Goal: Task Accomplishment & Management: Use online tool/utility

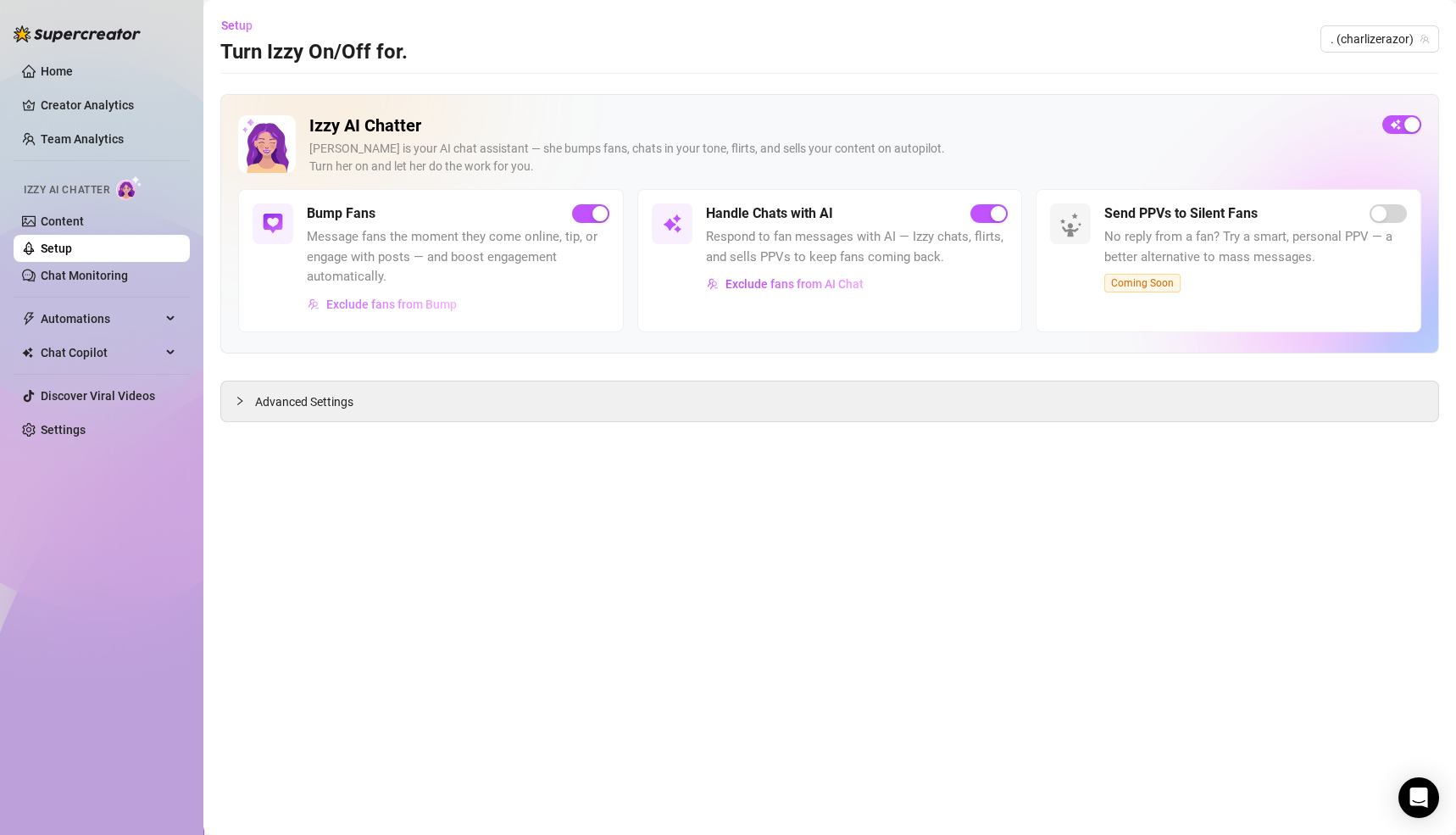
click at [376, 294] on button "Exclude fans from Bump" at bounding box center [383, 304] width 151 height 27
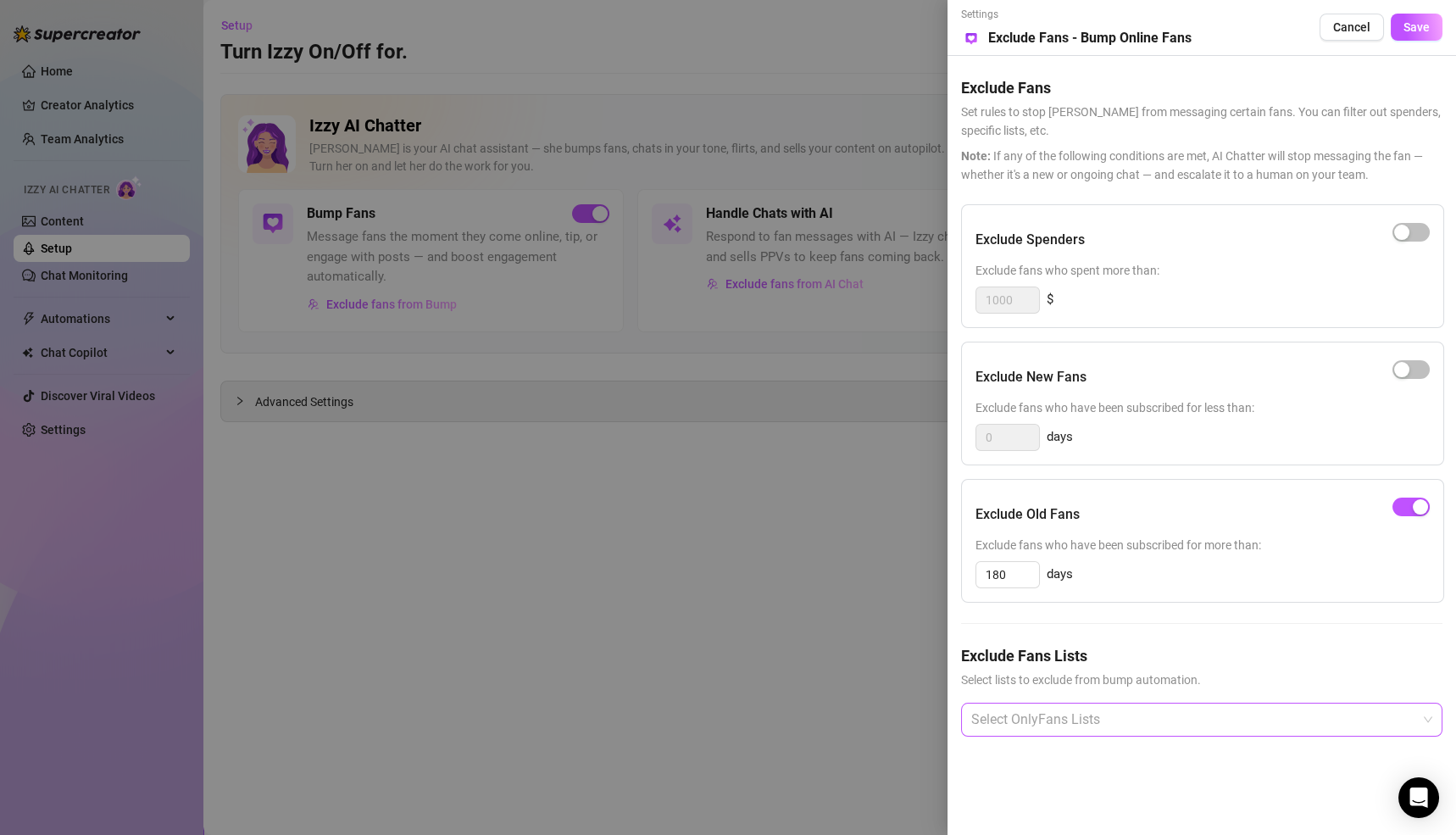
click at [1044, 718] on div at bounding box center [1193, 720] width 457 height 30
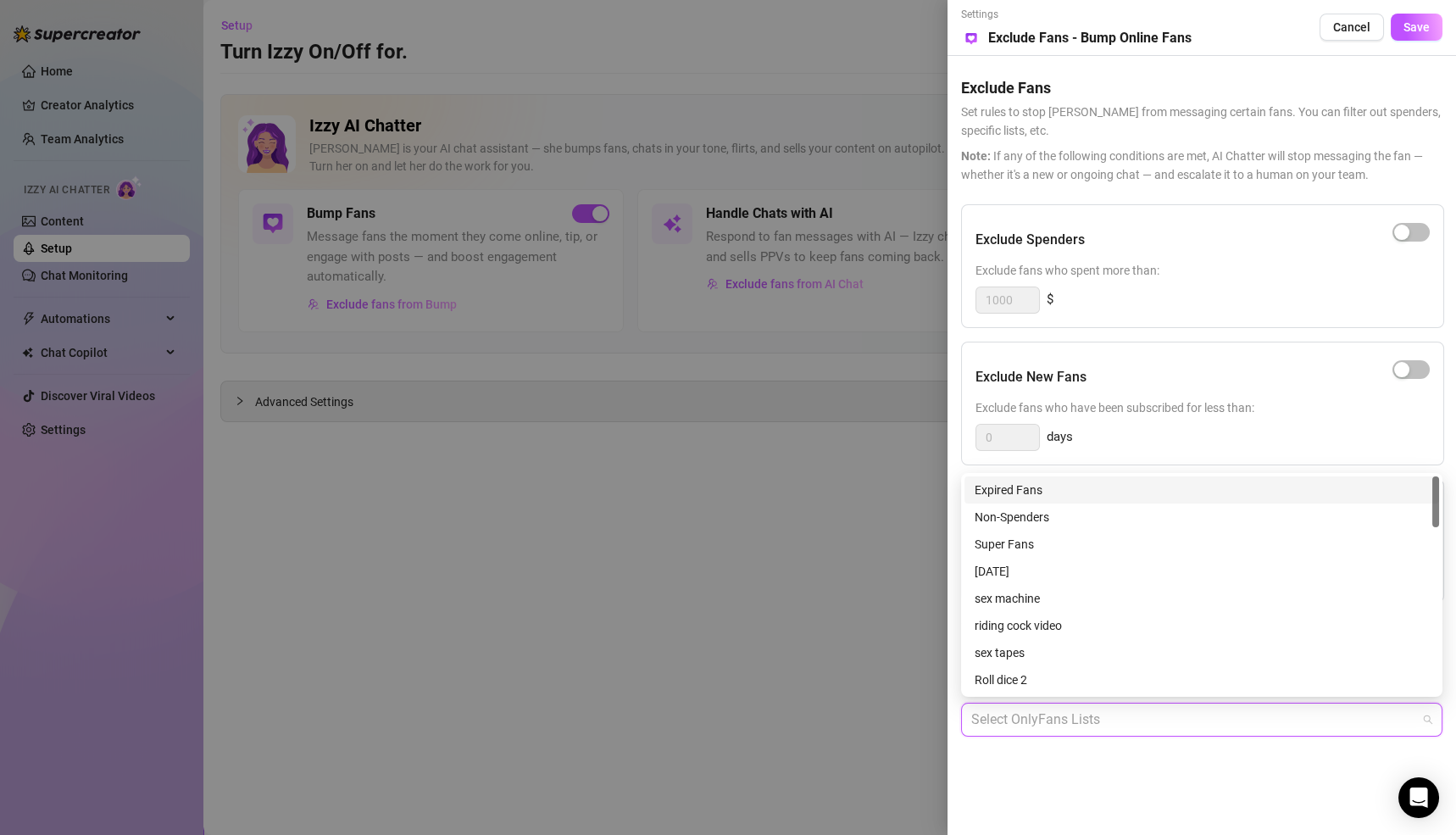
type input "d"
type input "D"
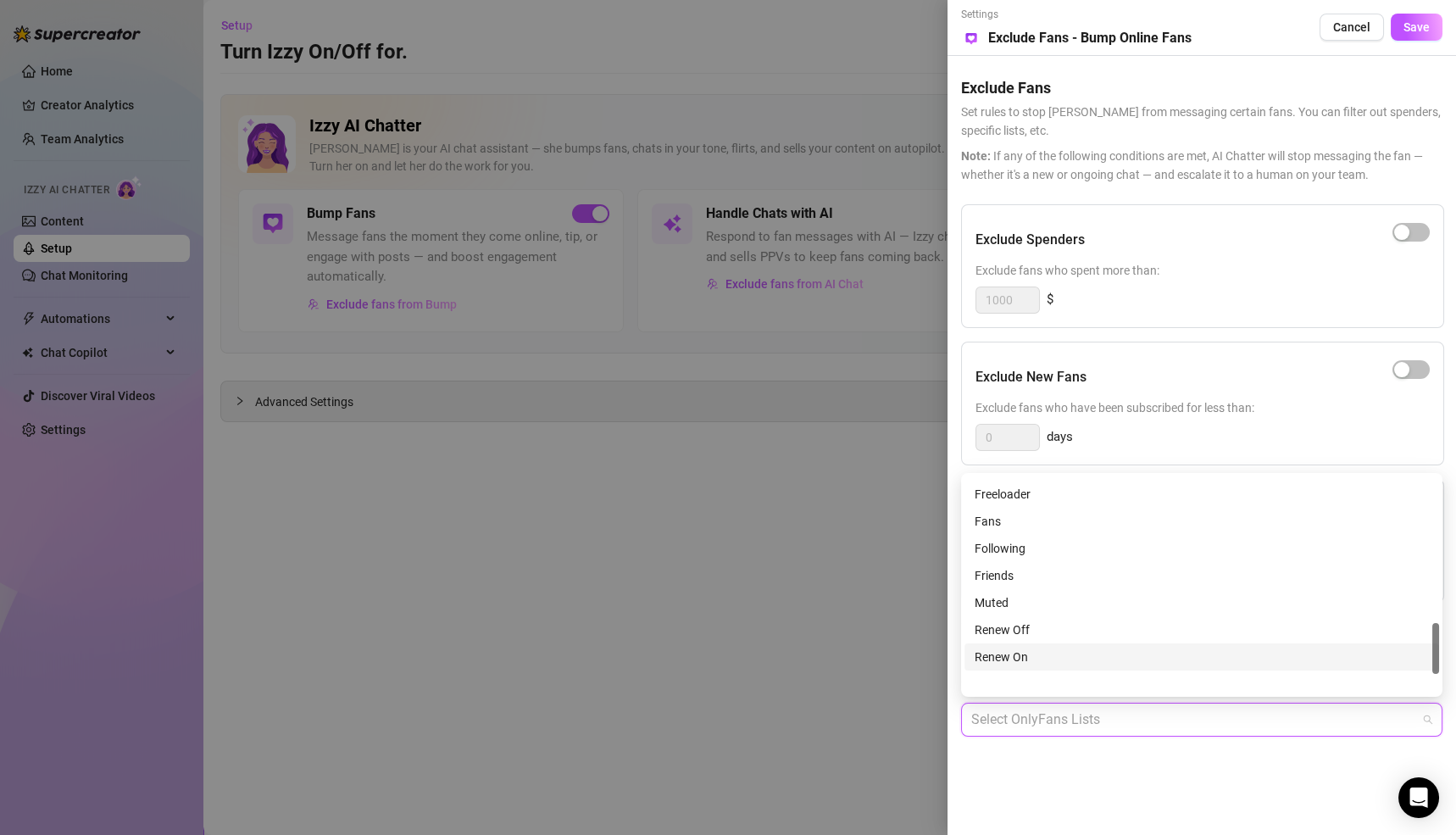
scroll to position [621, 0]
click at [979, 513] on div "DNM" at bounding box center [1202, 519] width 454 height 18
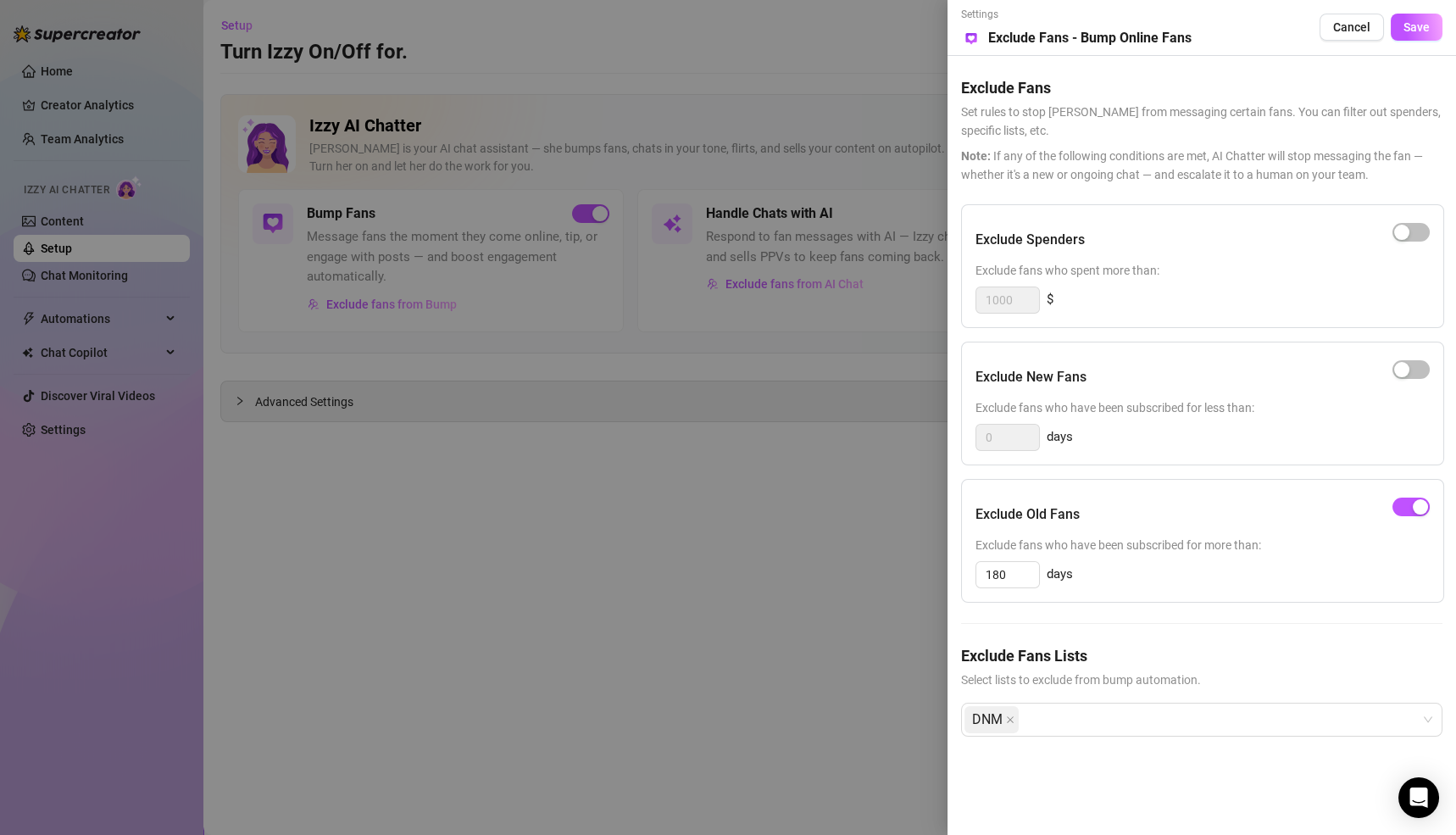
click at [1268, 781] on div "Settings Preview Exclude Fans - Bump Online Fans Cancel Save Exclude Fans Set r…" at bounding box center [1201, 417] width 508 height 835
click at [1433, 35] on button "Save" at bounding box center [1417, 27] width 52 height 27
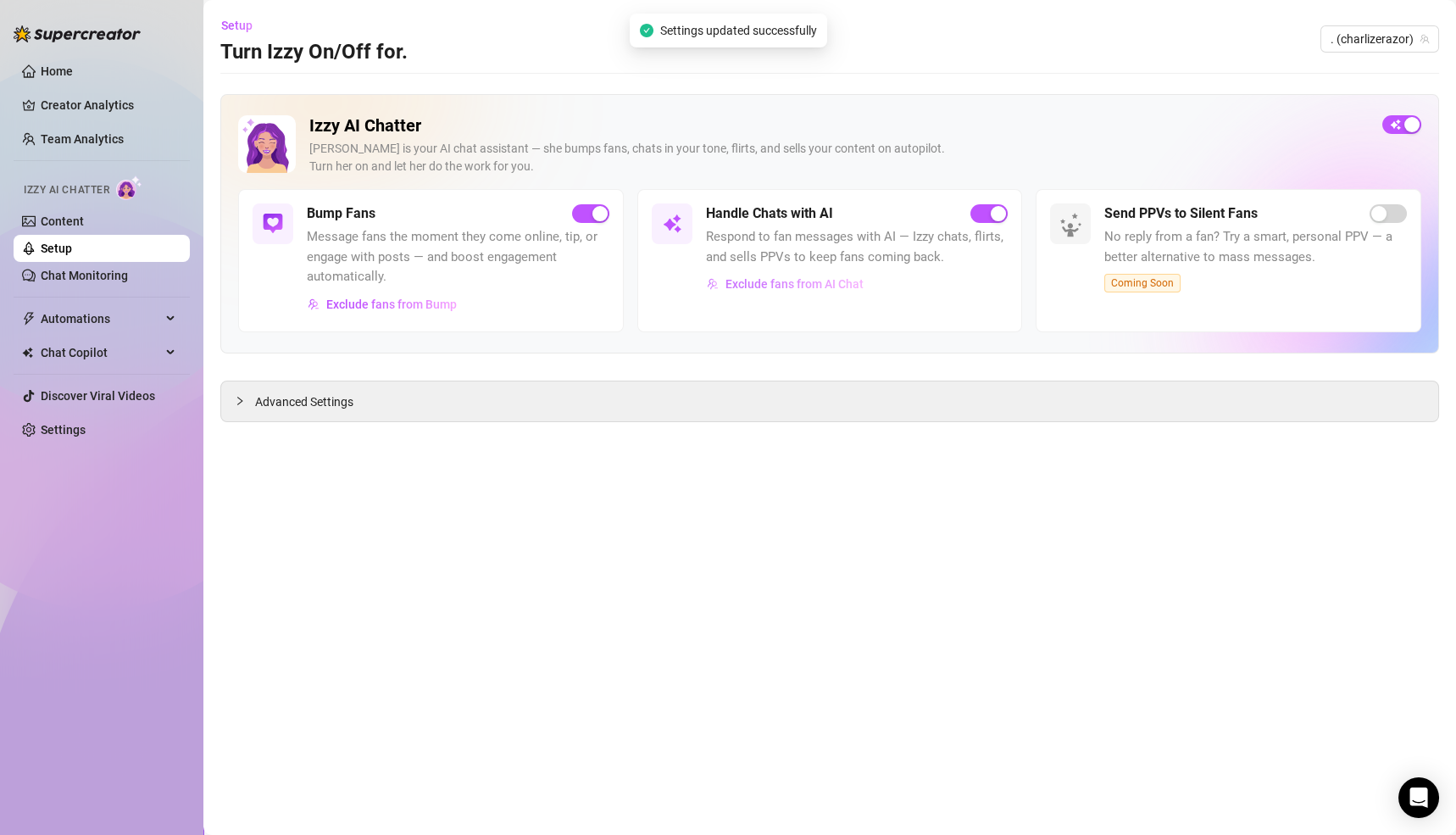
click at [774, 283] on span "Exclude fans from AI Chat" at bounding box center [794, 283] width 138 height 14
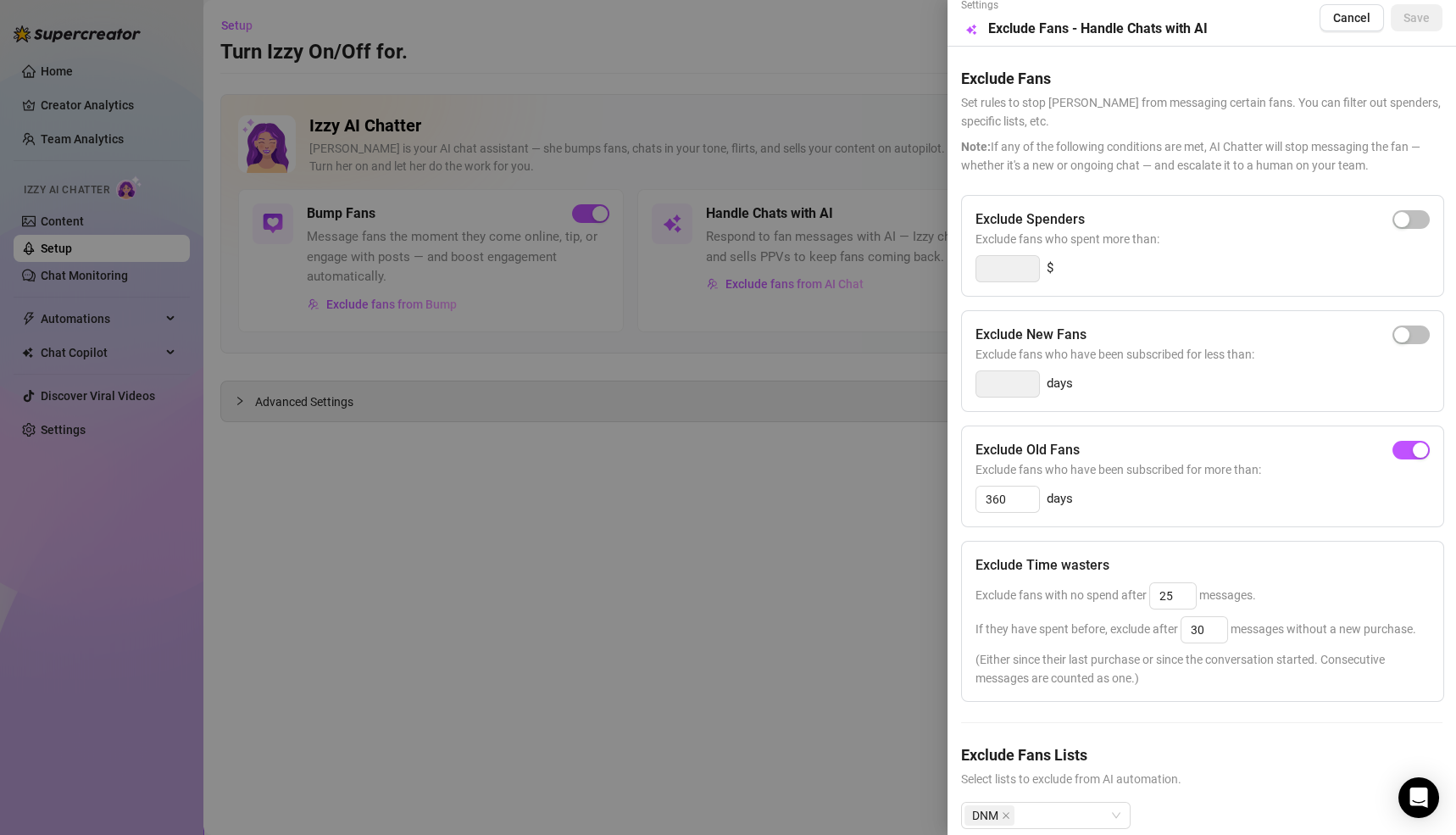
scroll to position [0, 0]
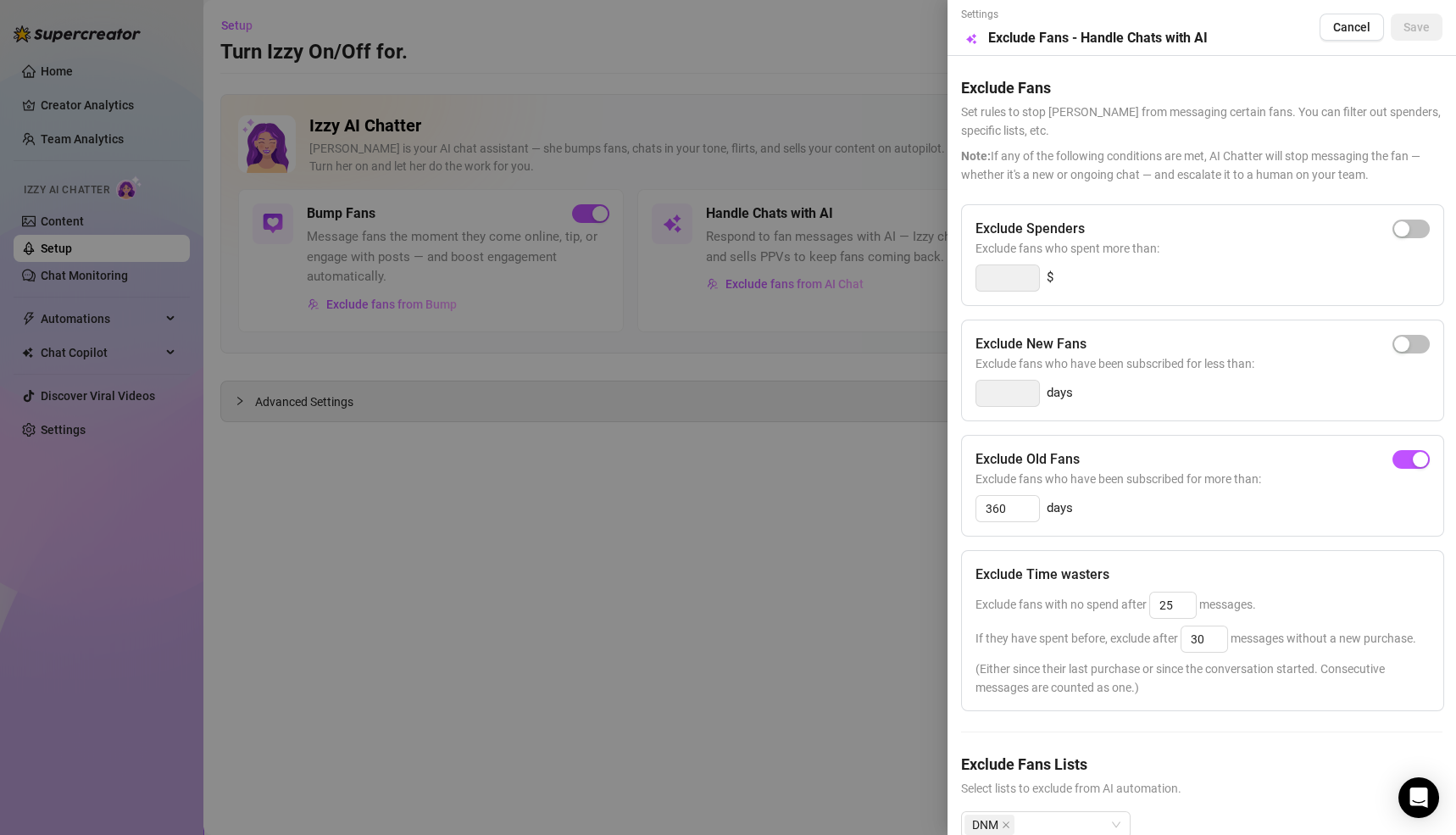
click at [782, 106] on div at bounding box center [728, 417] width 1456 height 835
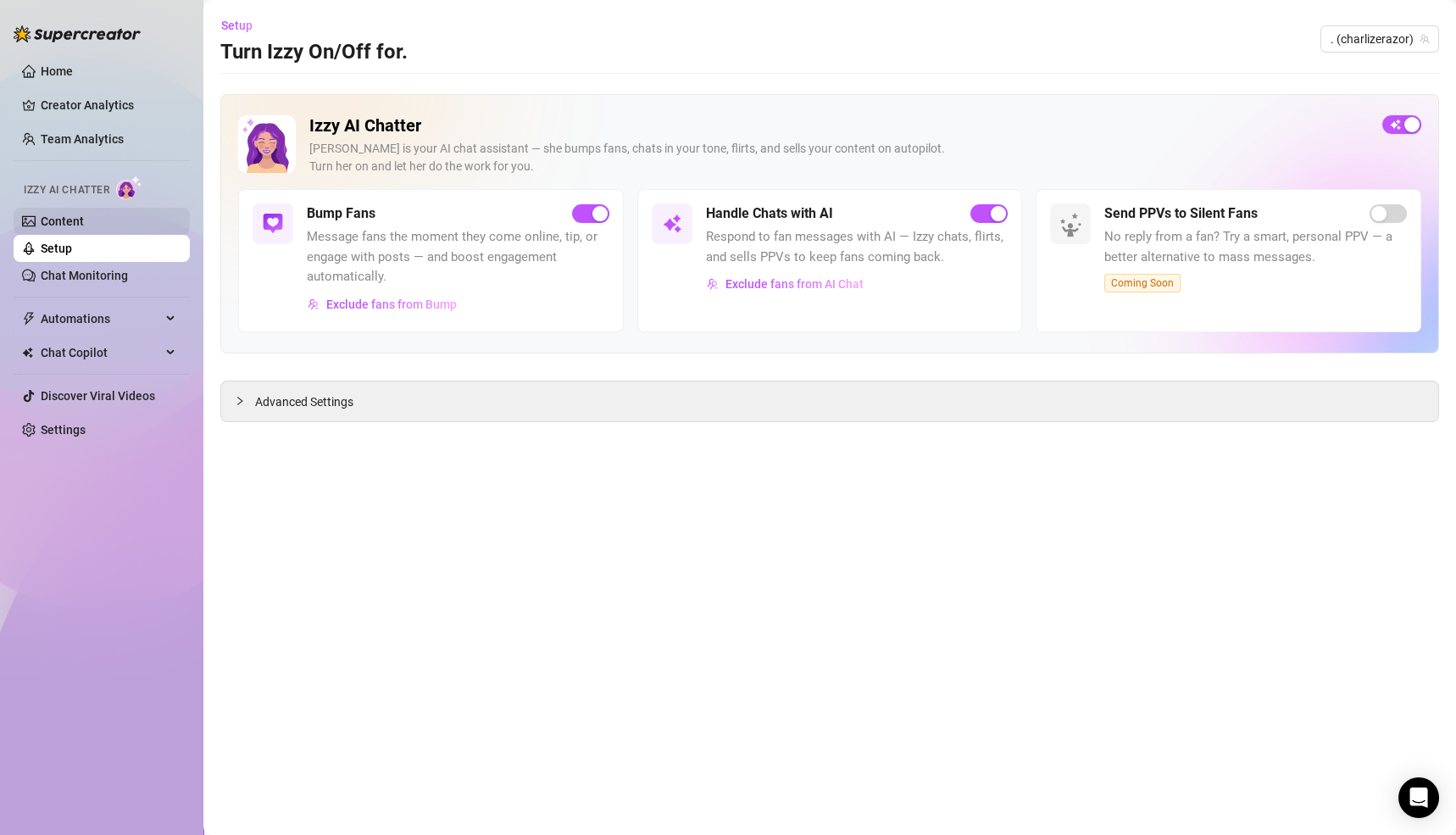
click at [78, 225] on link "Content" at bounding box center [62, 221] width 43 height 14
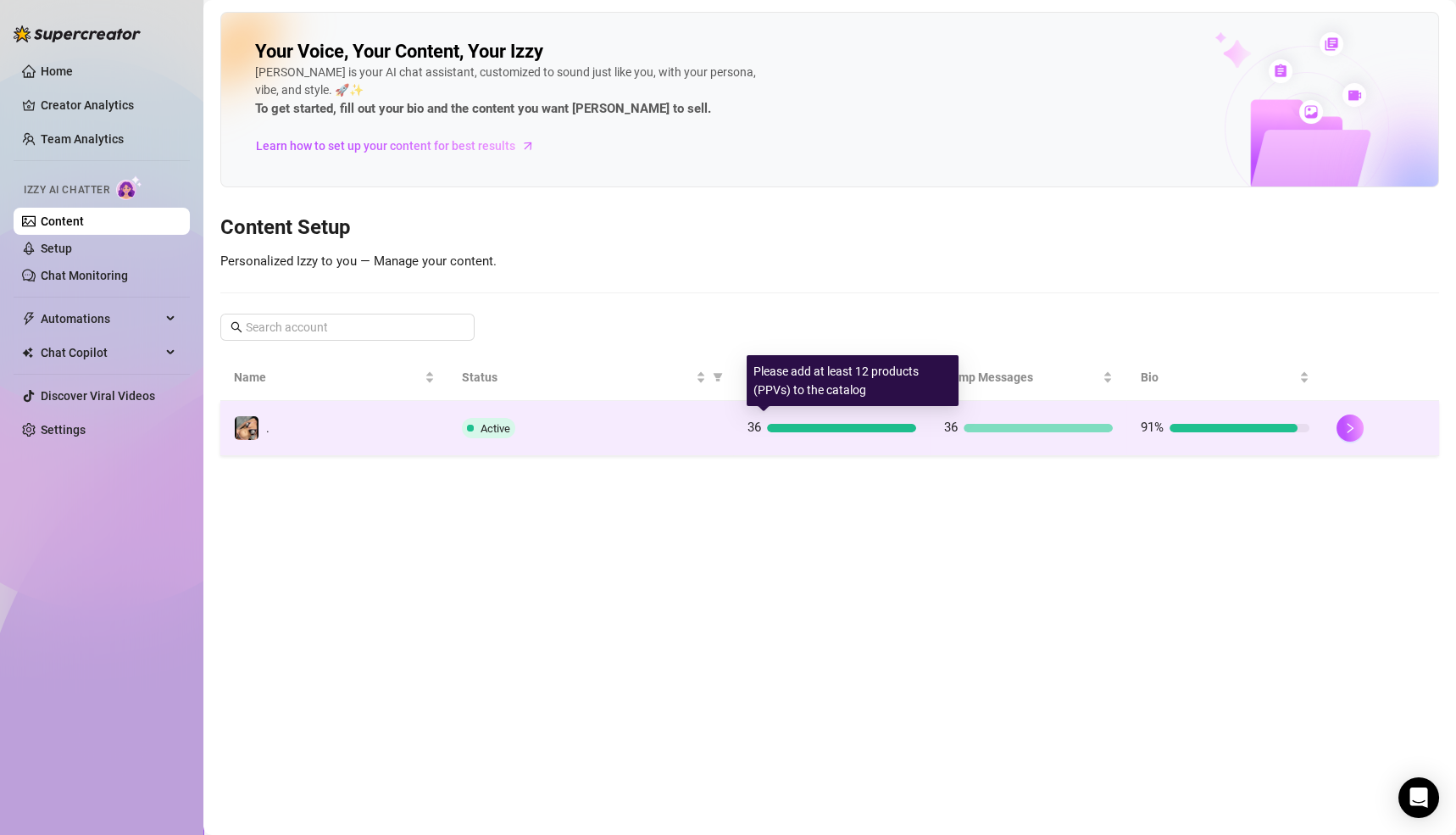
click at [819, 418] on div "36" at bounding box center [831, 428] width 170 height 20
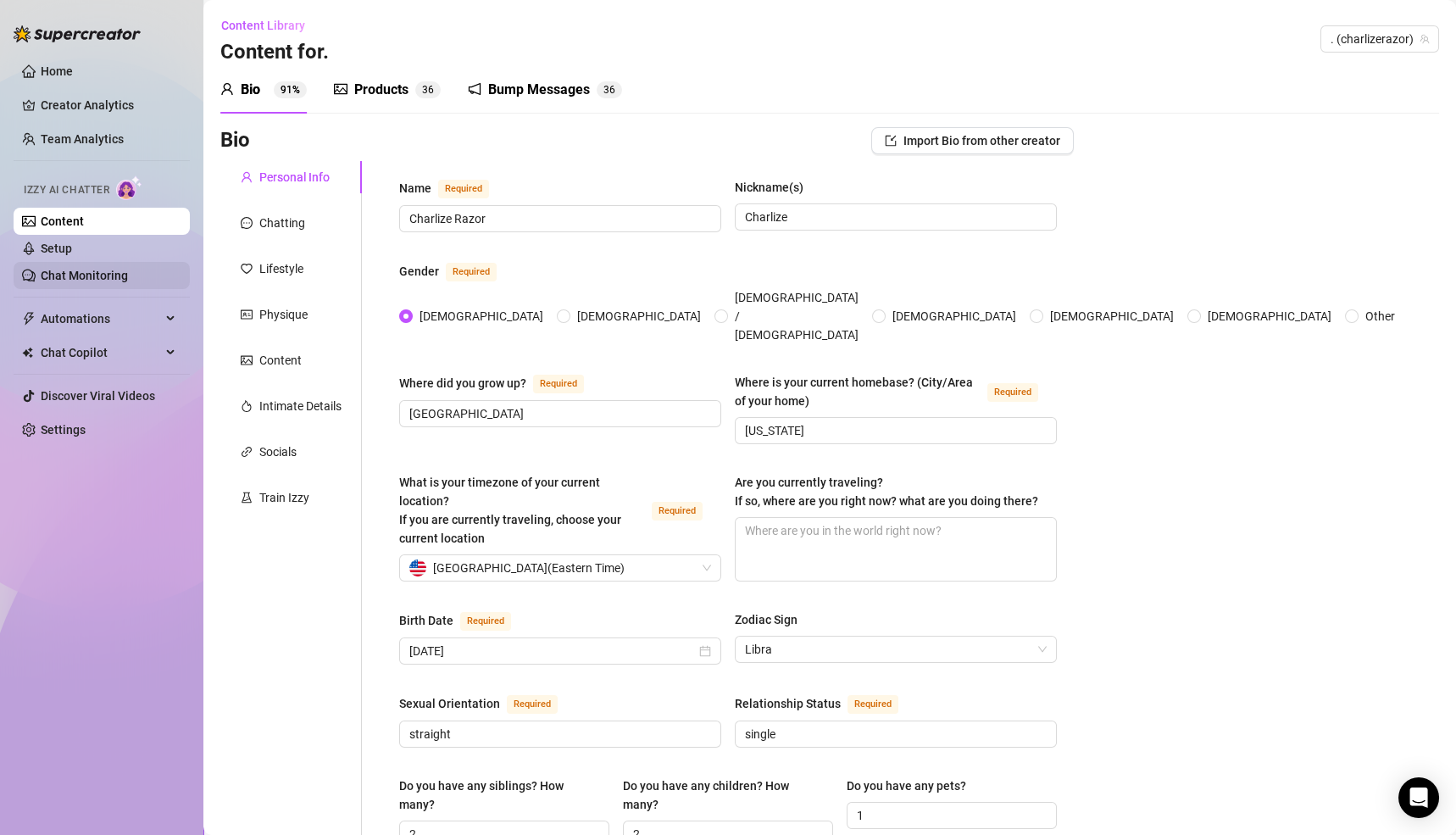
drag, startPoint x: 62, startPoint y: 275, endPoint x: 82, endPoint y: 277, distance: 20.1
click at [62, 276] on link "Chat Monitoring" at bounding box center [84, 275] width 88 height 14
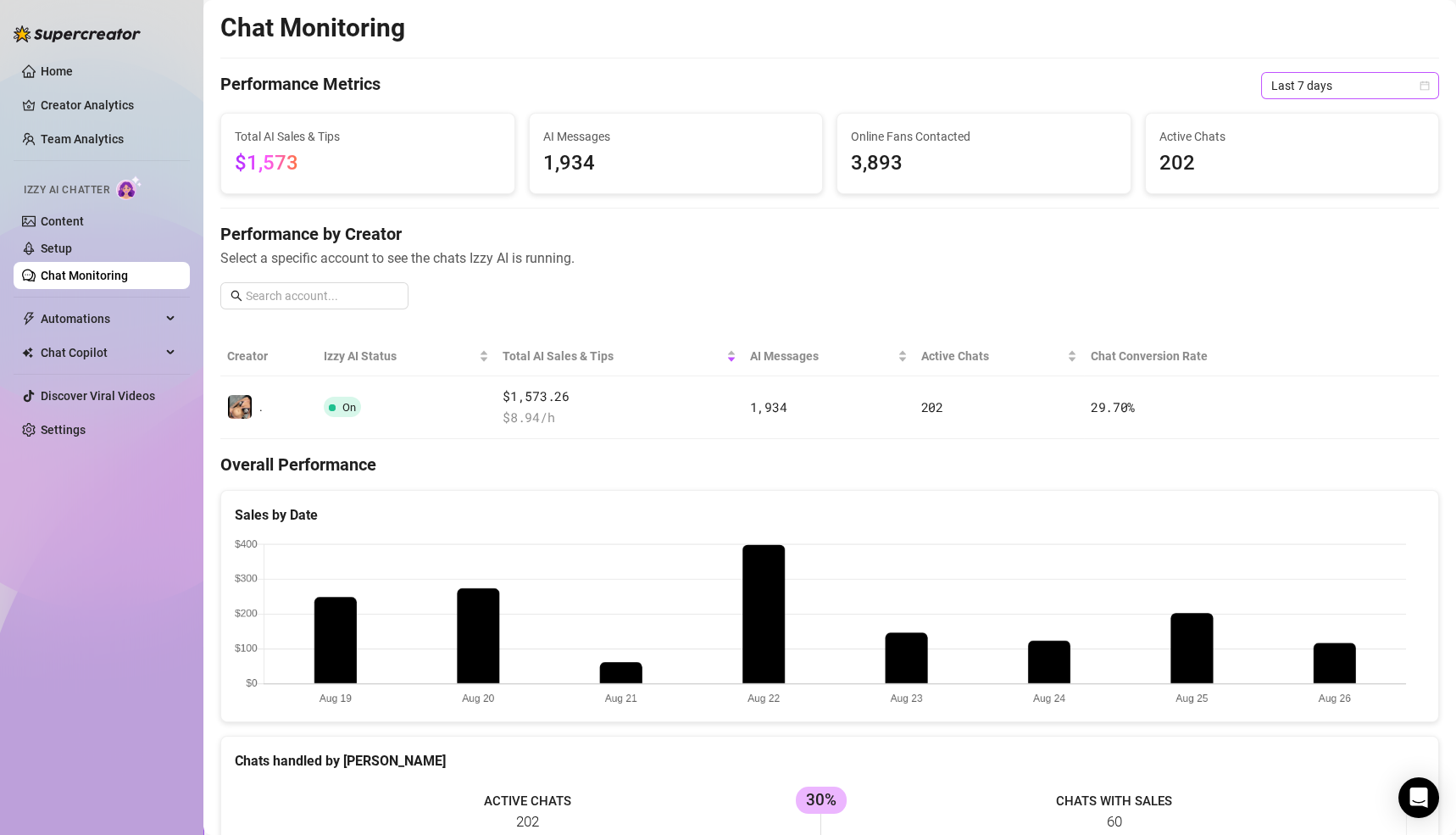
click at [1285, 86] on span "Last 7 days" at bounding box center [1350, 86] width 158 height 26
click at [1295, 171] on div "Last 30 days" at bounding box center [1332, 173] width 151 height 18
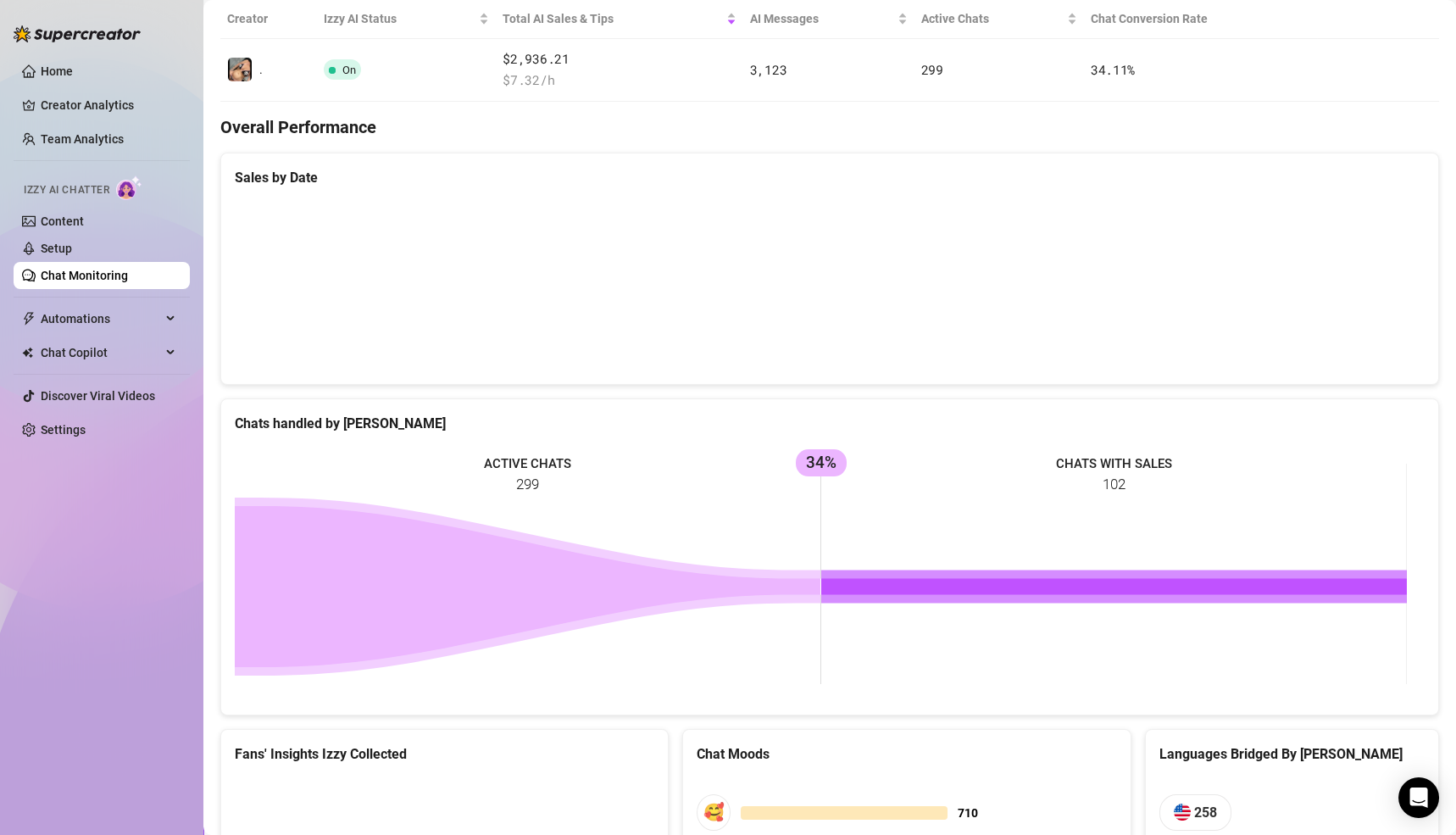
scroll to position [612, 0]
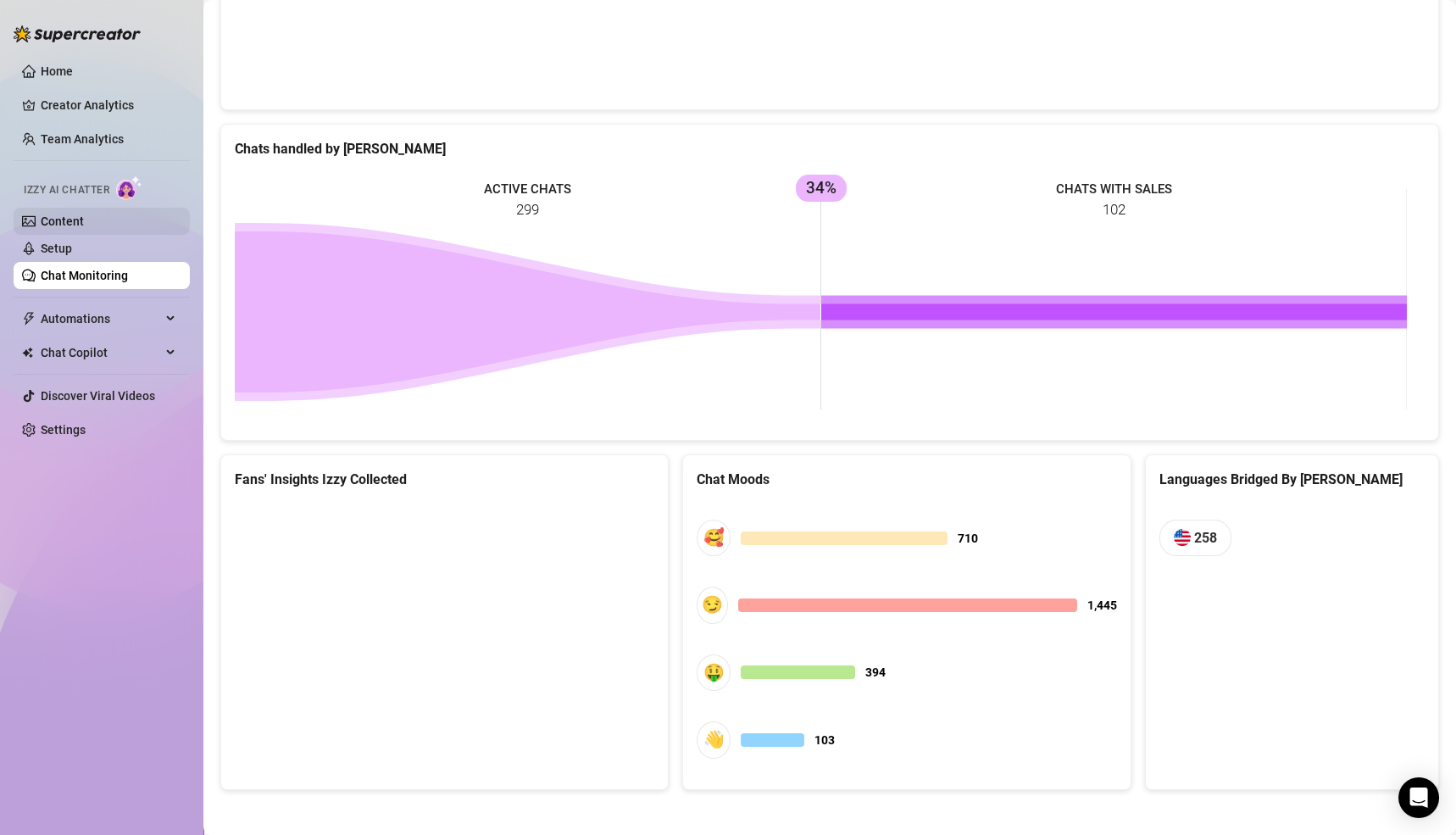
click at [42, 218] on link "Content" at bounding box center [62, 221] width 43 height 14
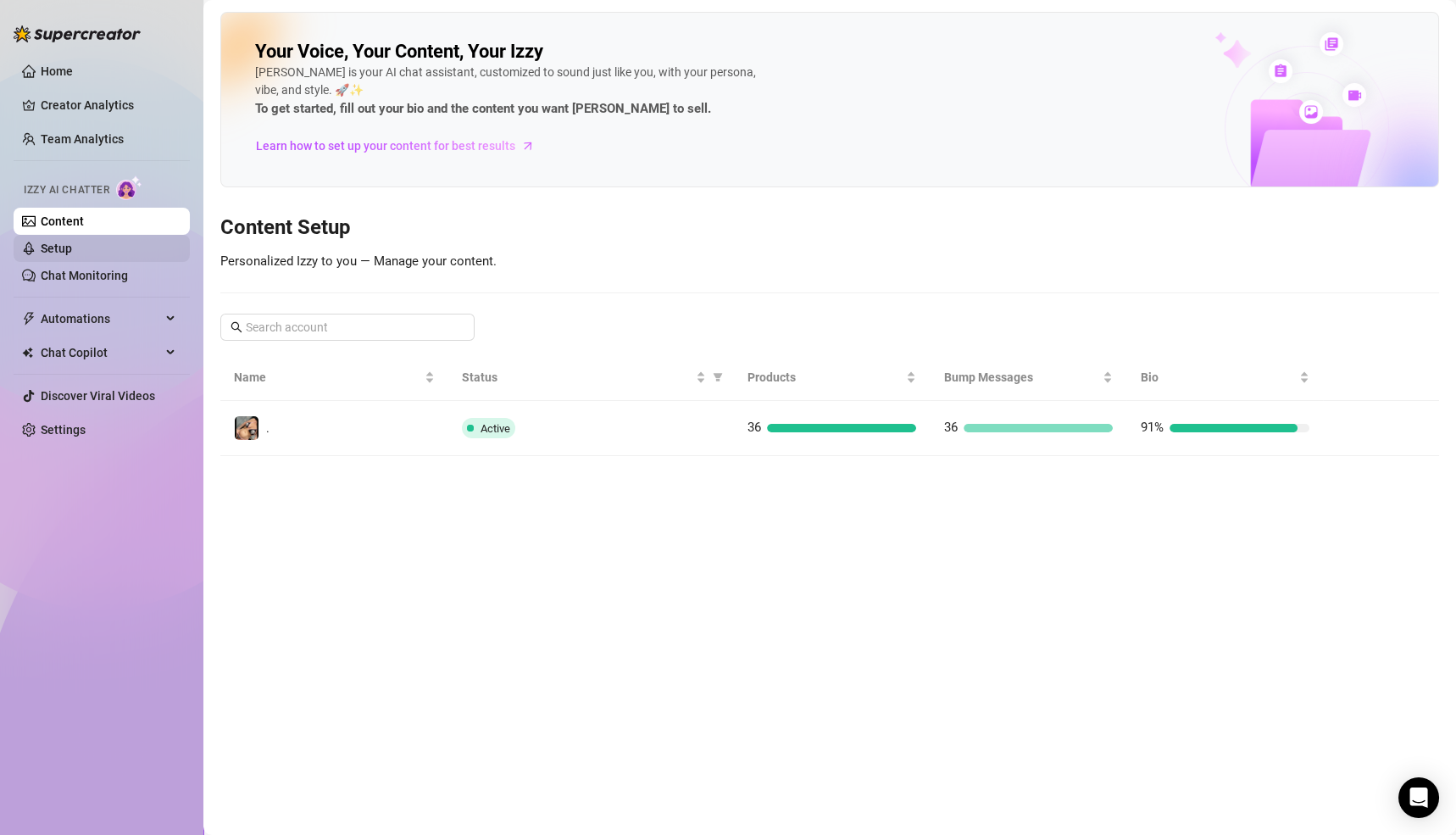
click at [56, 247] on link "Setup" at bounding box center [56, 248] width 31 height 14
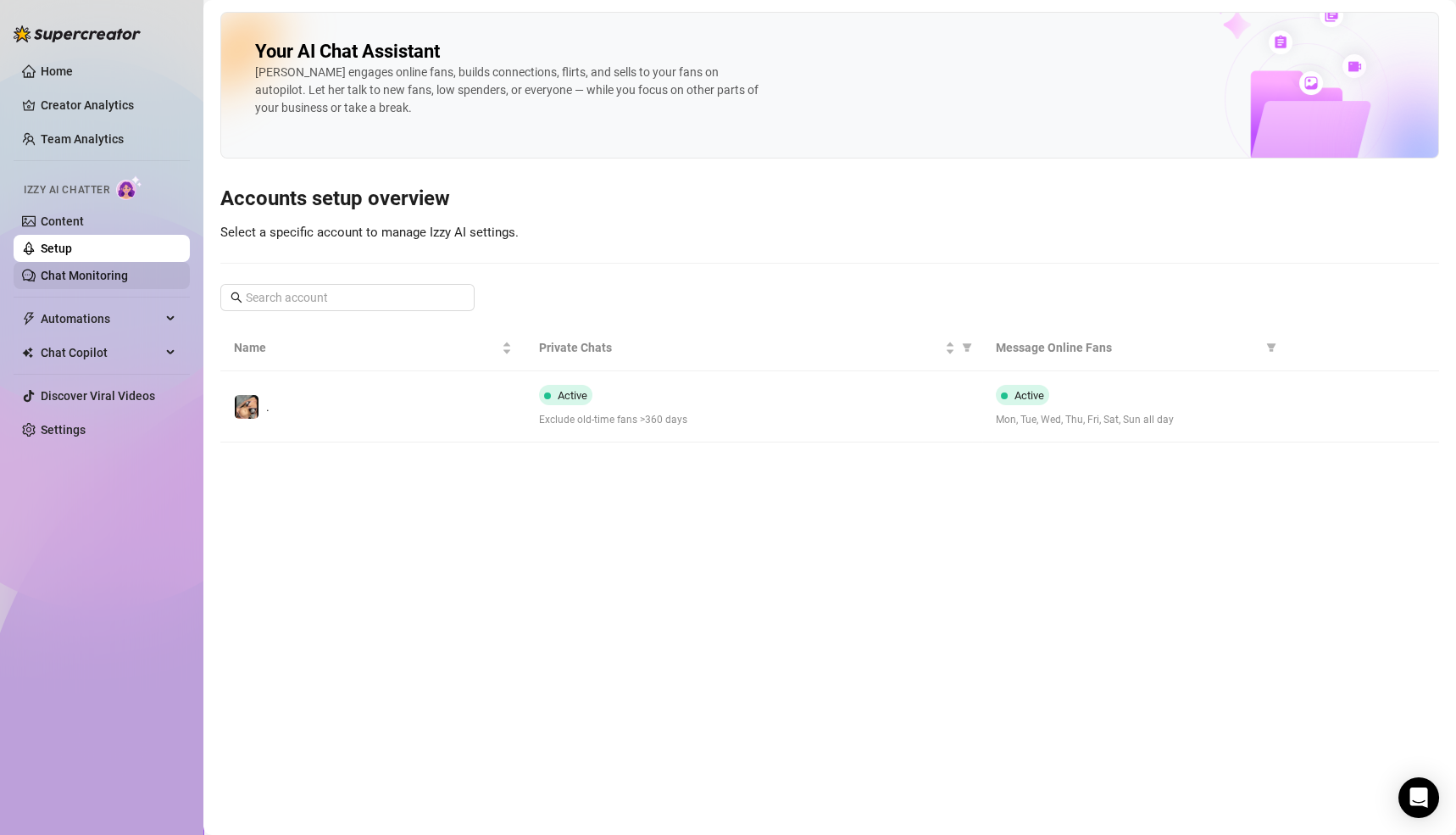
click at [66, 282] on link "Chat Monitoring" at bounding box center [84, 275] width 88 height 14
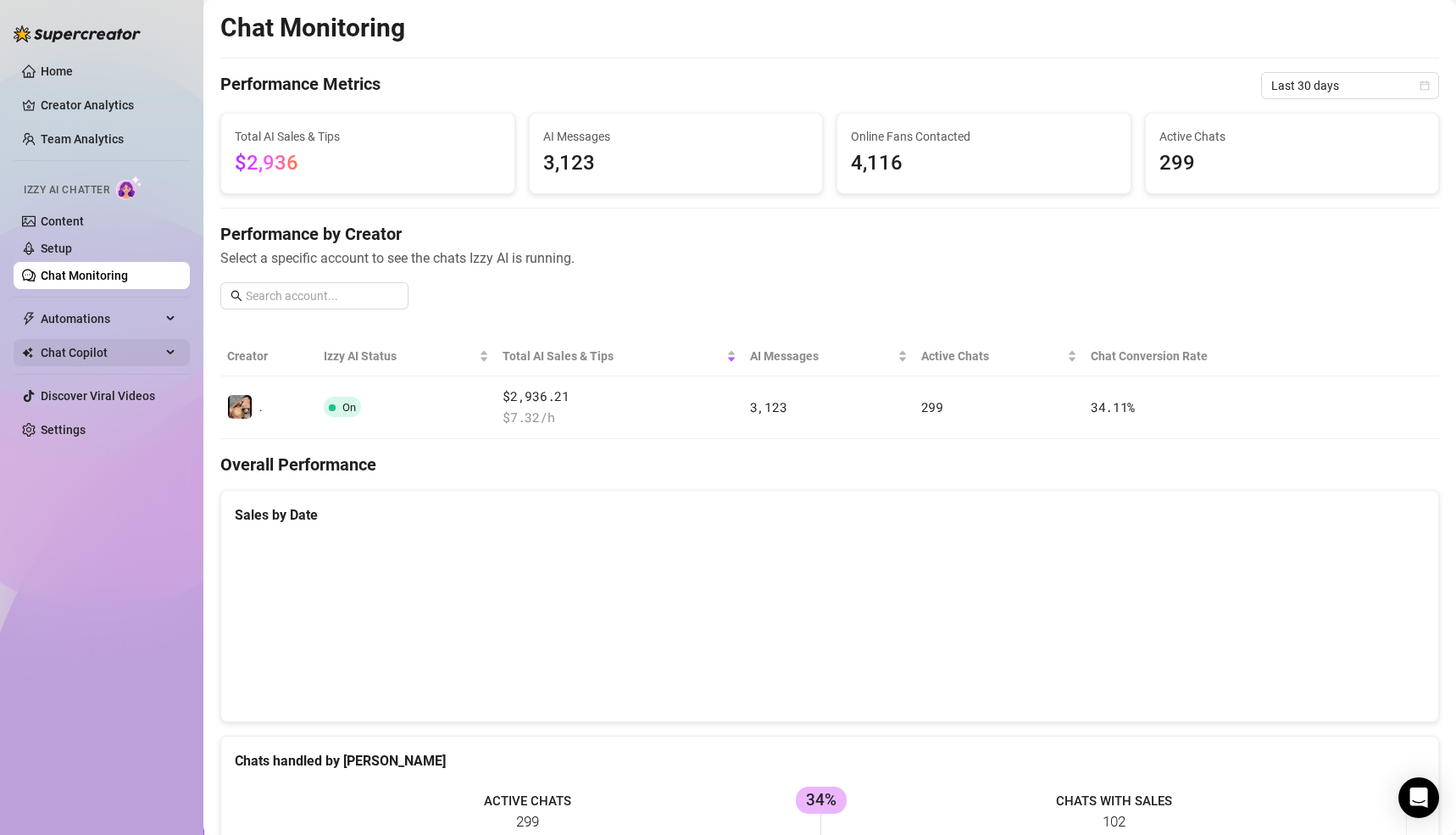
drag, startPoint x: 94, startPoint y: 346, endPoint x: 105, endPoint y: 343, distance: 11.4
click at [94, 347] on span "Chat Copilot" at bounding box center [101, 352] width 120 height 27
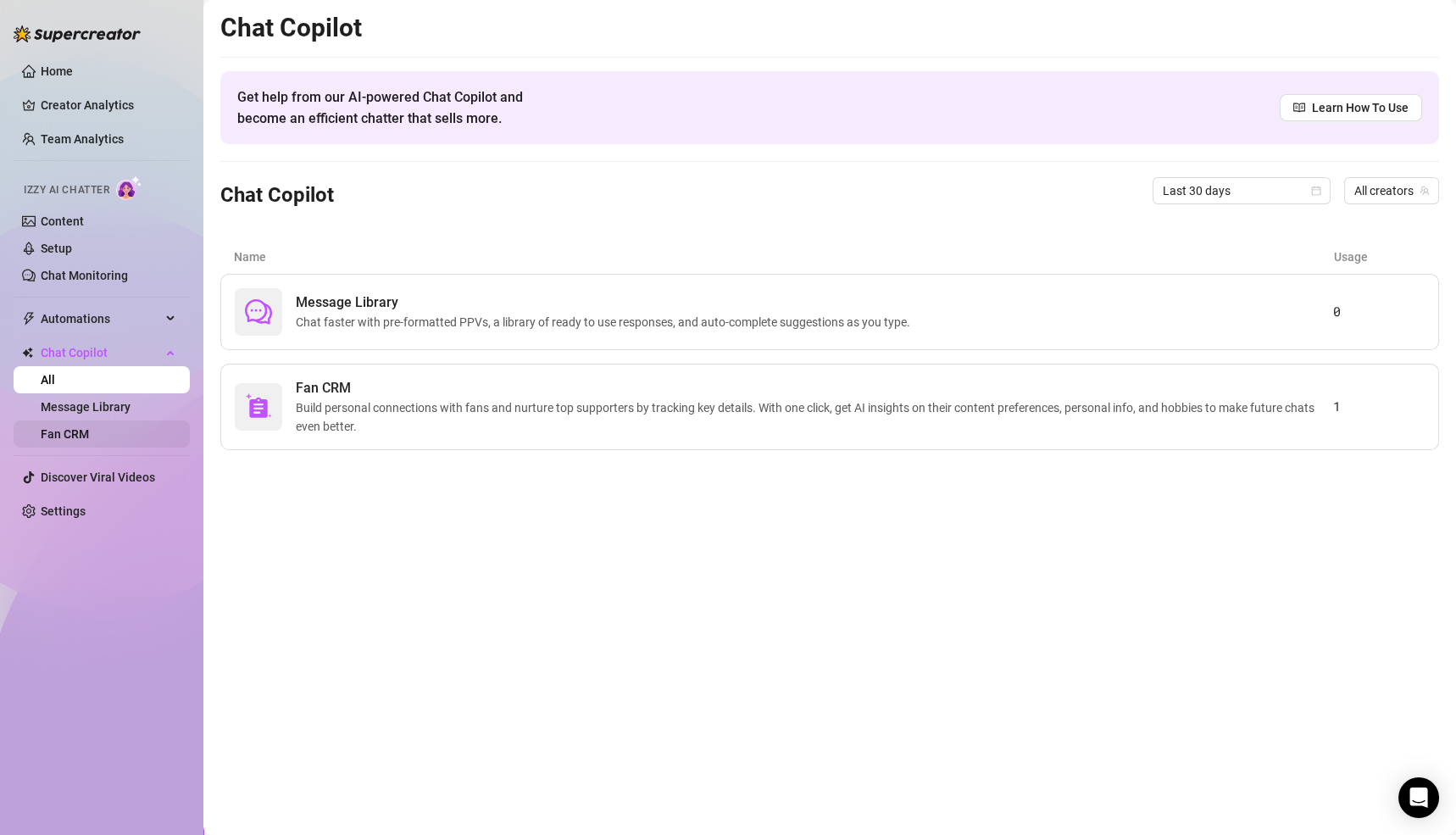
click at [61, 435] on link "Fan CRM" at bounding box center [65, 434] width 48 height 14
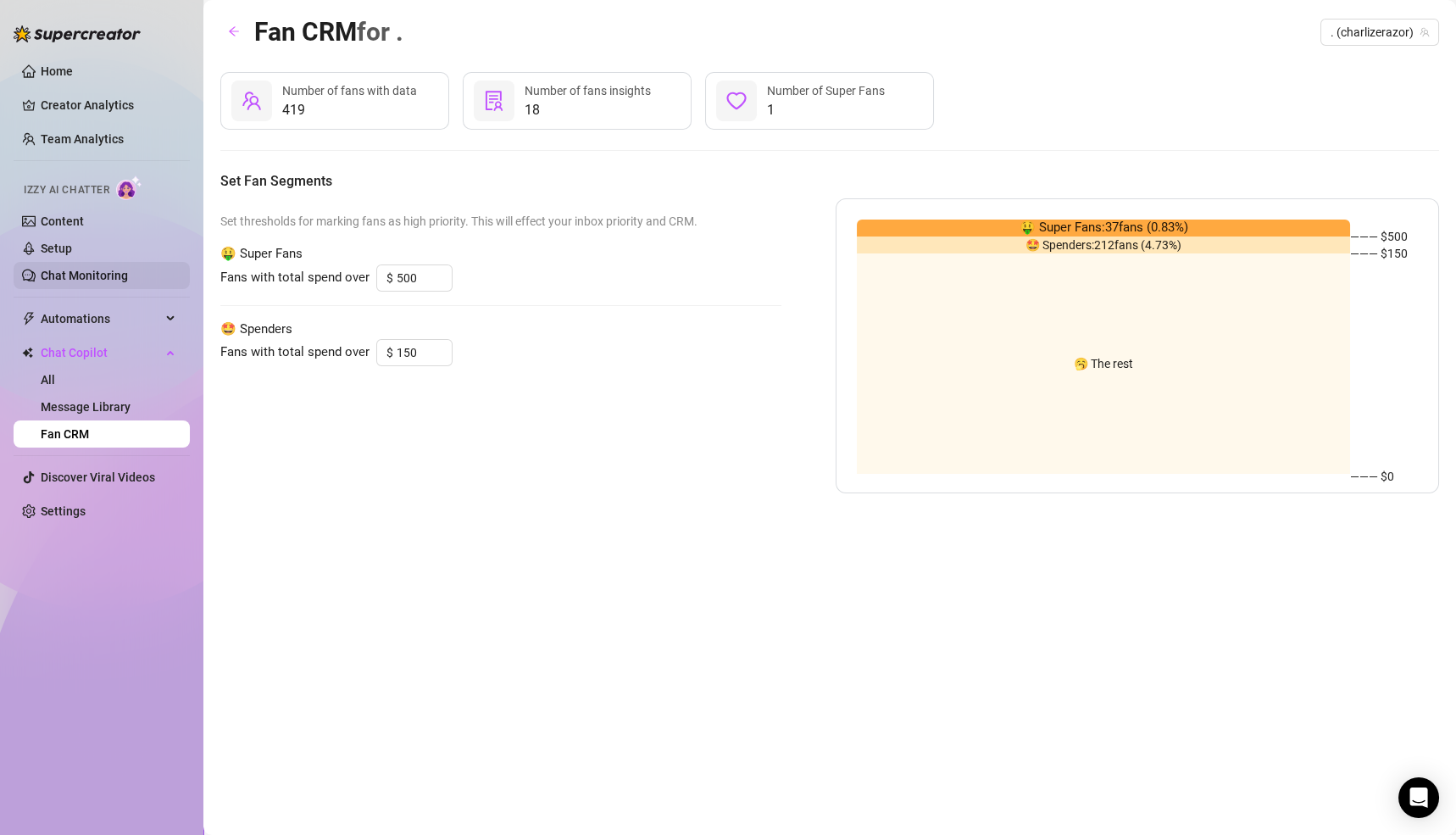
click at [74, 277] on link "Chat Monitoring" at bounding box center [84, 275] width 88 height 14
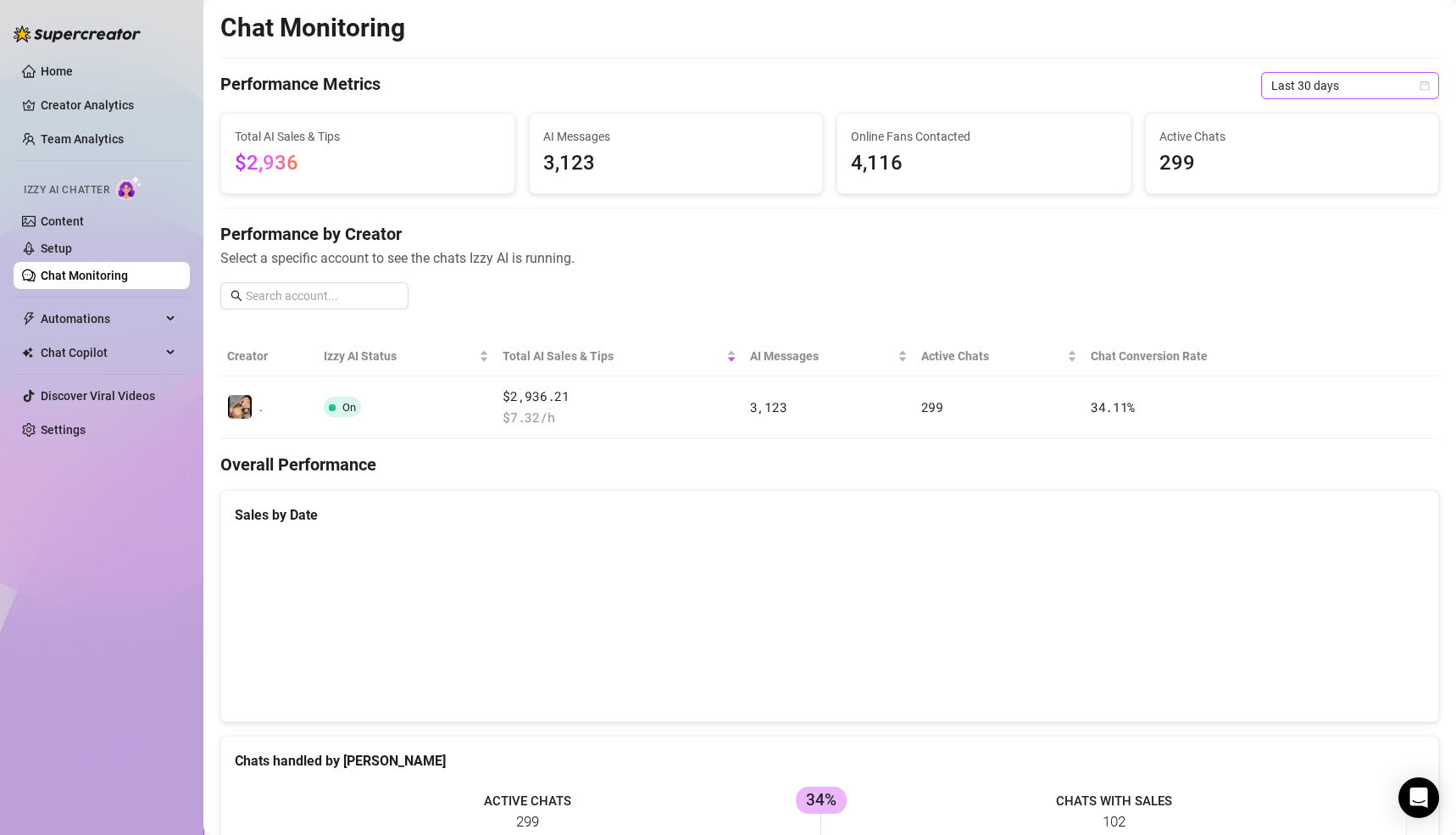
click at [1287, 80] on span "Last 30 days" at bounding box center [1350, 86] width 158 height 26
click at [1290, 224] on div "Custom date" at bounding box center [1332, 228] width 151 height 18
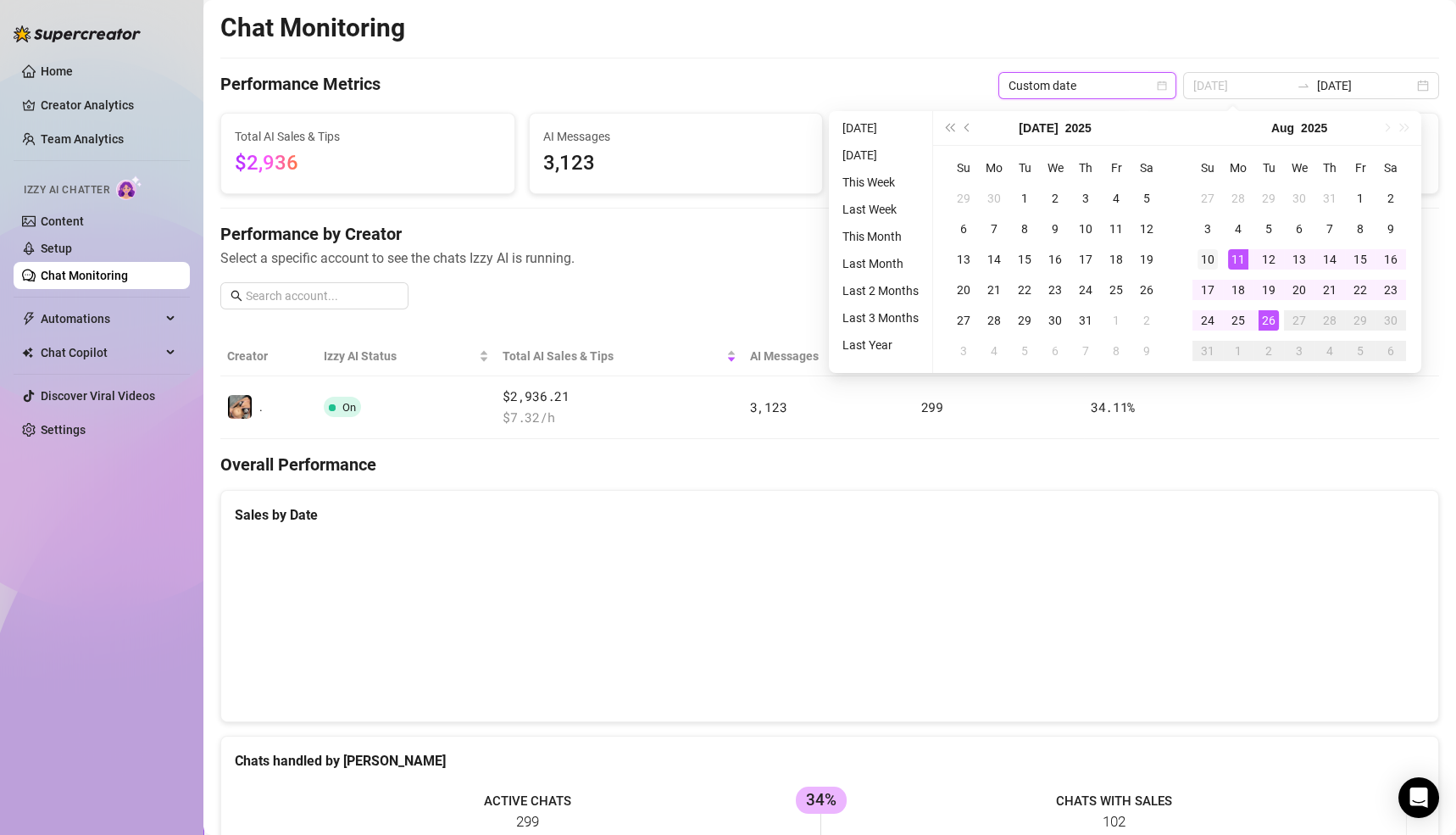
type input "[DATE]"
click at [1214, 253] on div "10" at bounding box center [1208, 259] width 20 height 20
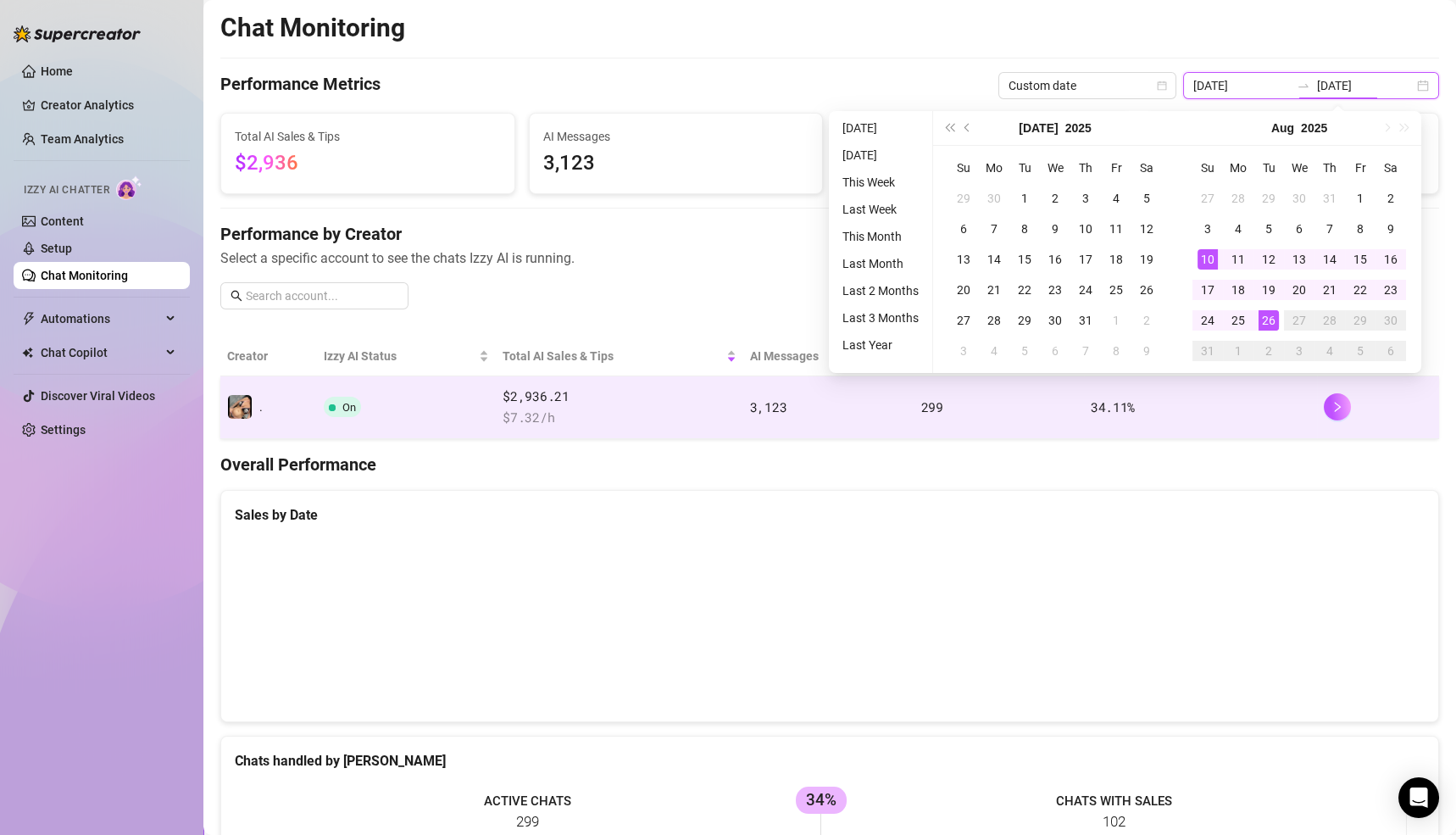
type input "[DATE]"
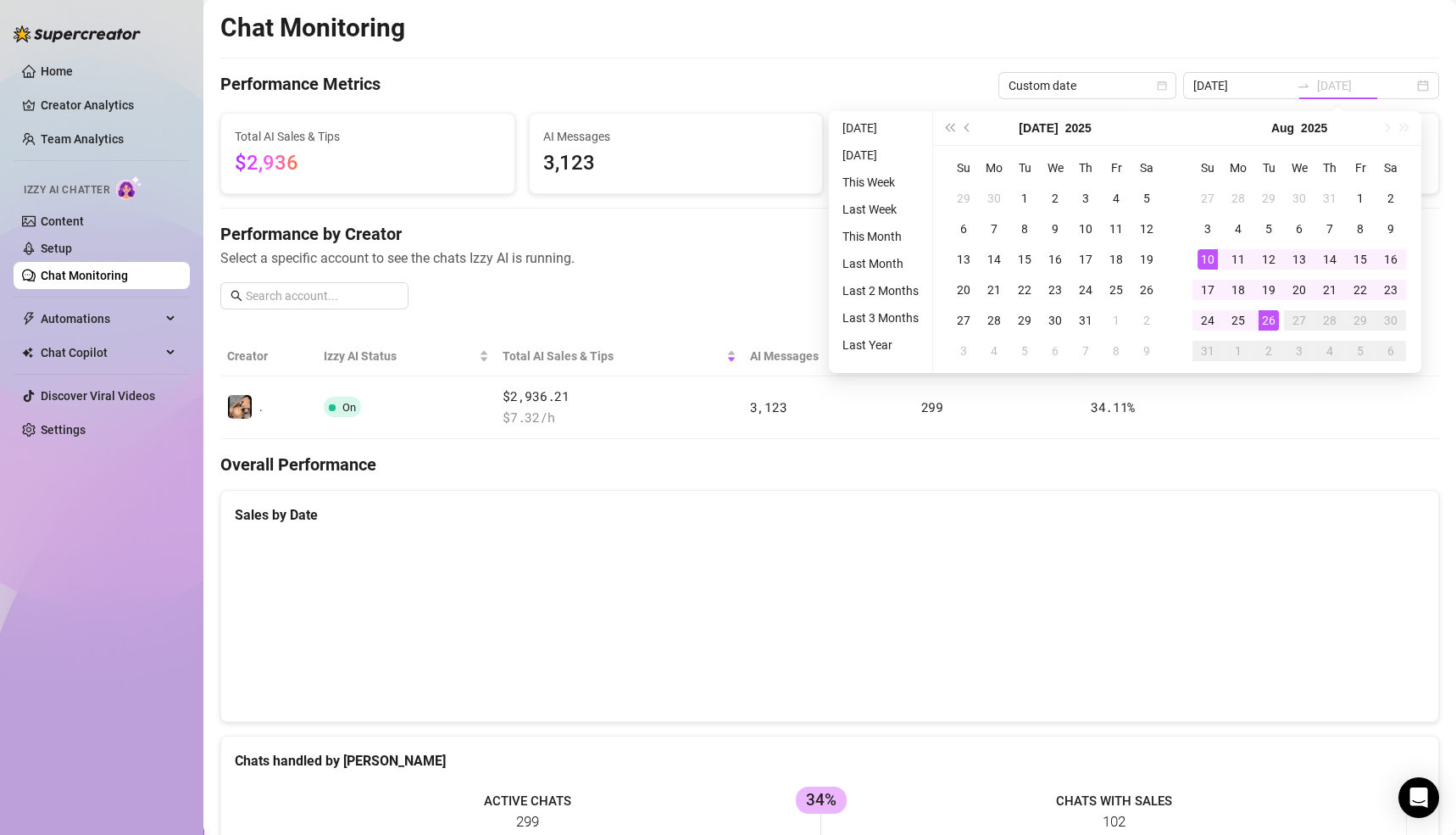
click at [1269, 316] on div "26" at bounding box center [1269, 320] width 20 height 20
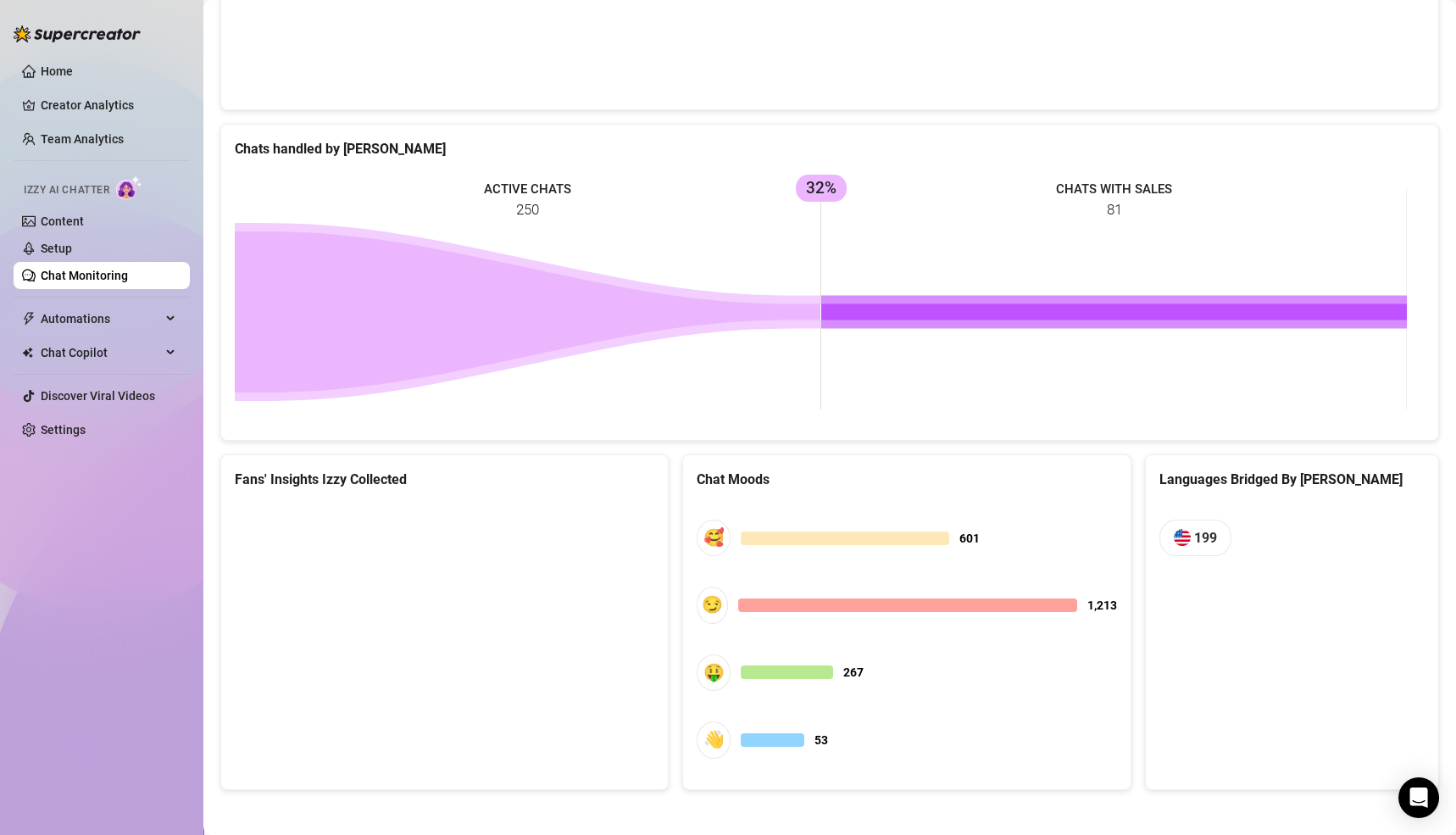
scroll to position [403, 0]
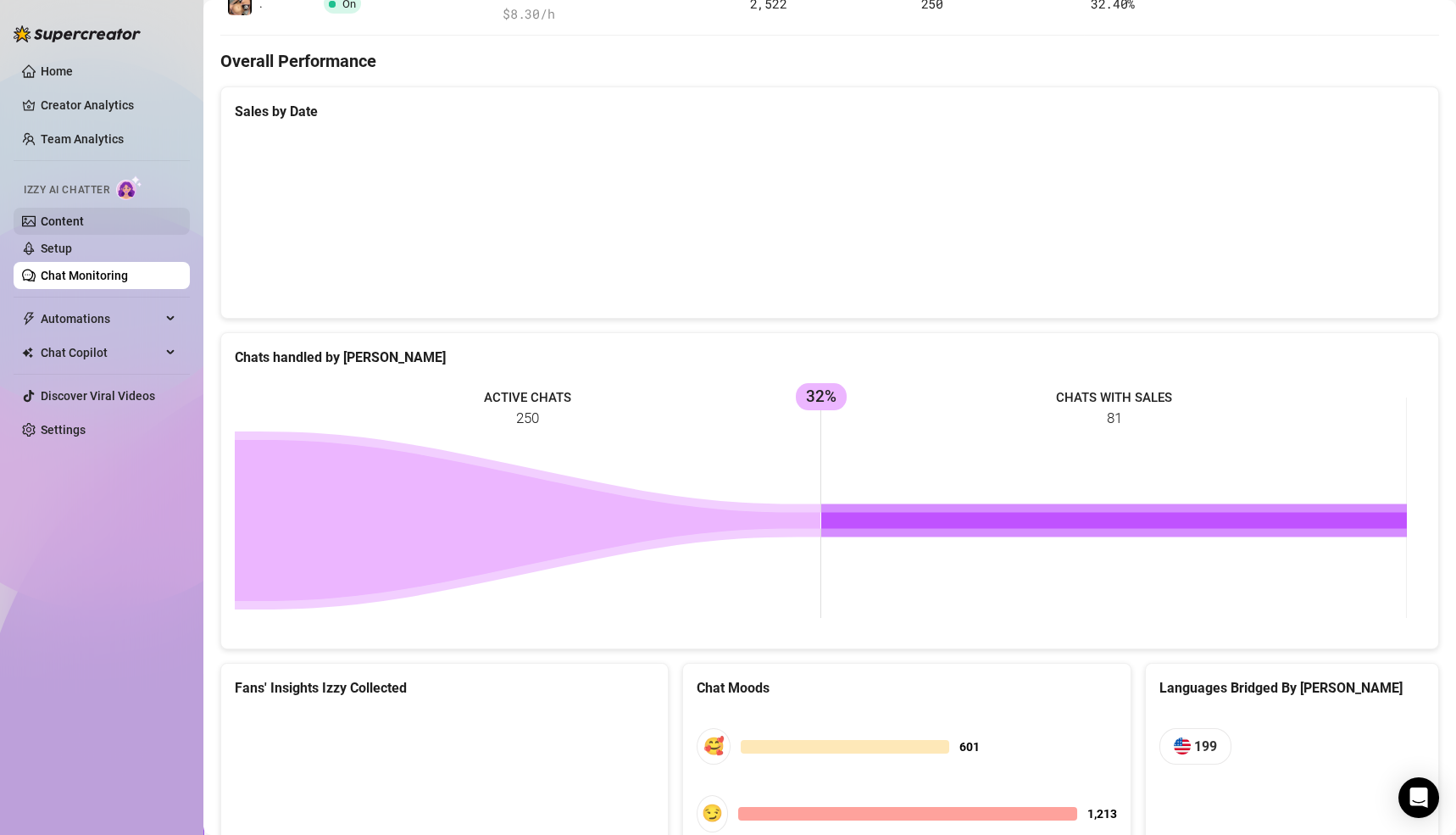
click at [53, 224] on link "Content" at bounding box center [62, 221] width 43 height 14
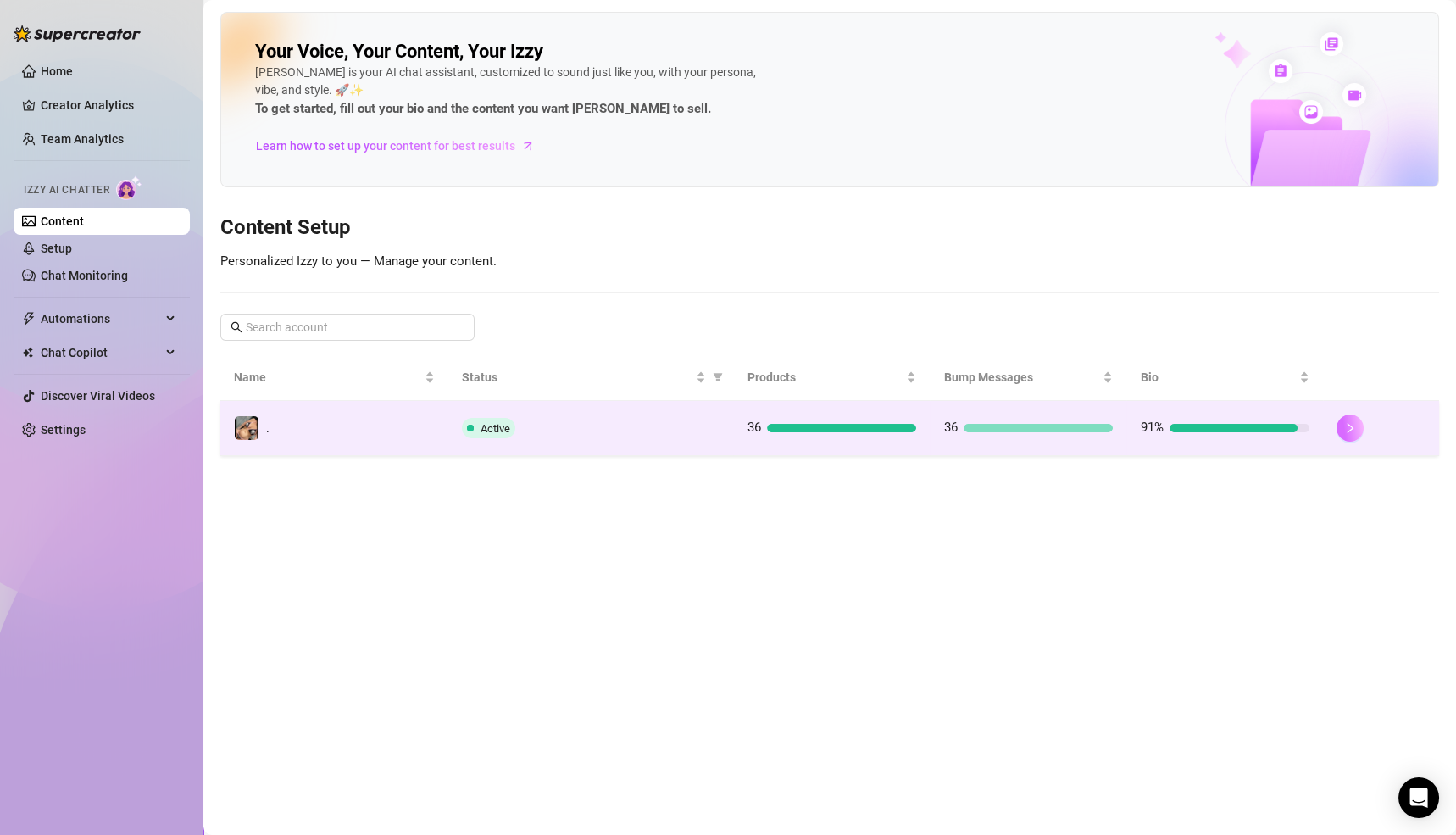
click at [1352, 417] on button "button" at bounding box center [1350, 427] width 27 height 27
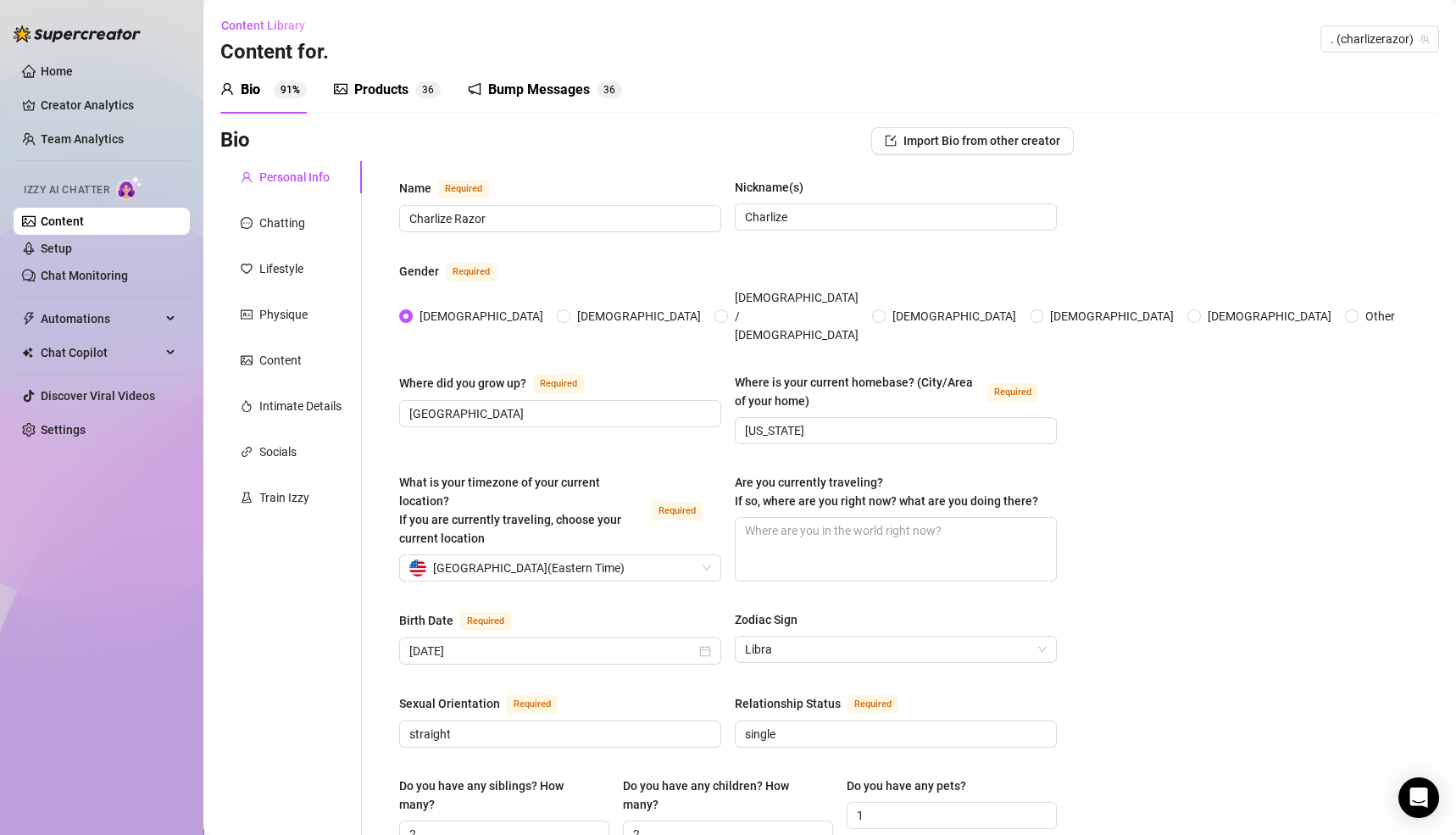
drag, startPoint x: 383, startPoint y: 84, endPoint x: 424, endPoint y: 113, distance: 50.2
click at [383, 85] on div "Products" at bounding box center [381, 89] width 54 height 20
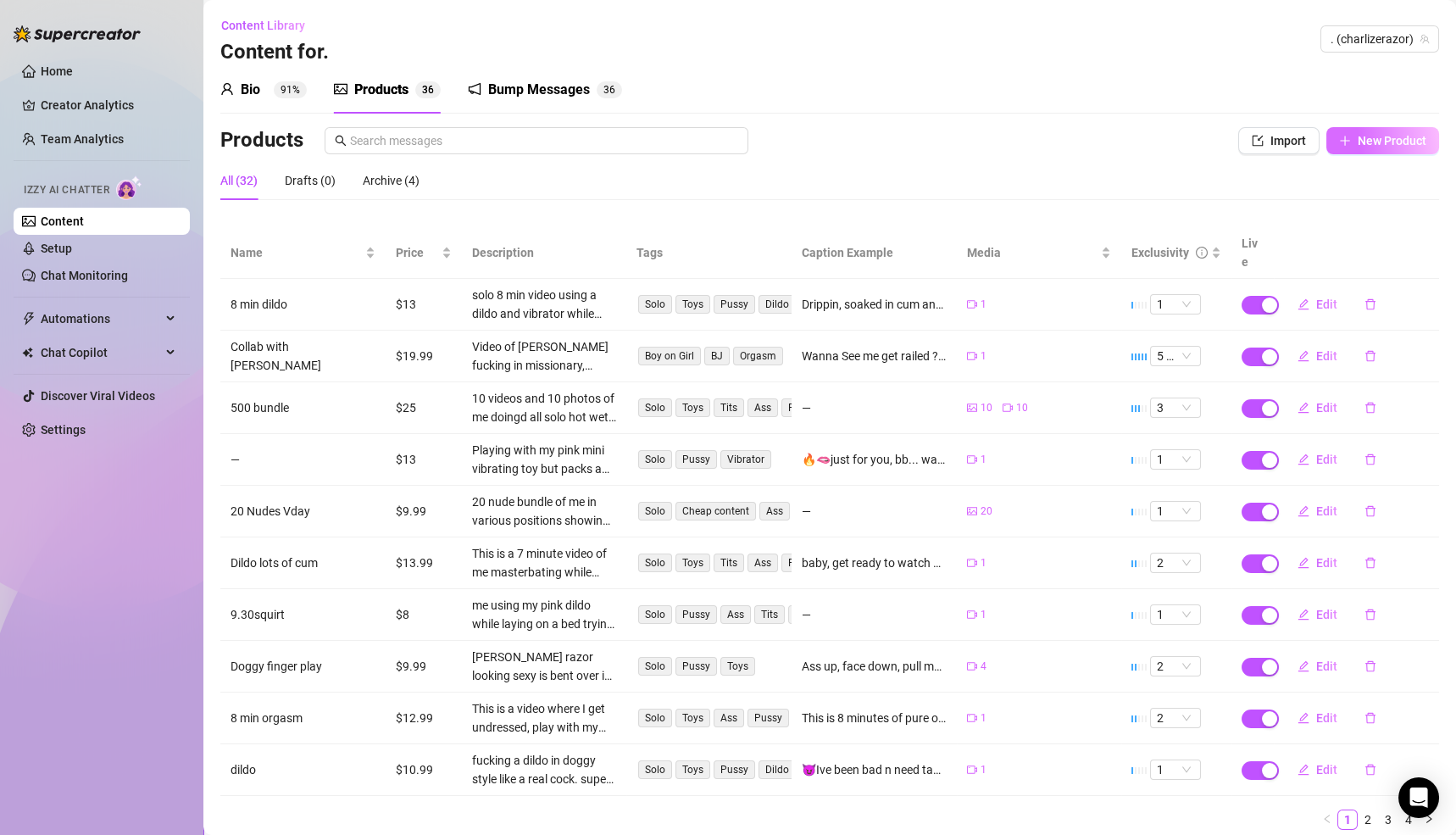
click at [1370, 136] on span "New Product" at bounding box center [1392, 140] width 68 height 14
type textarea "Type your message here..."
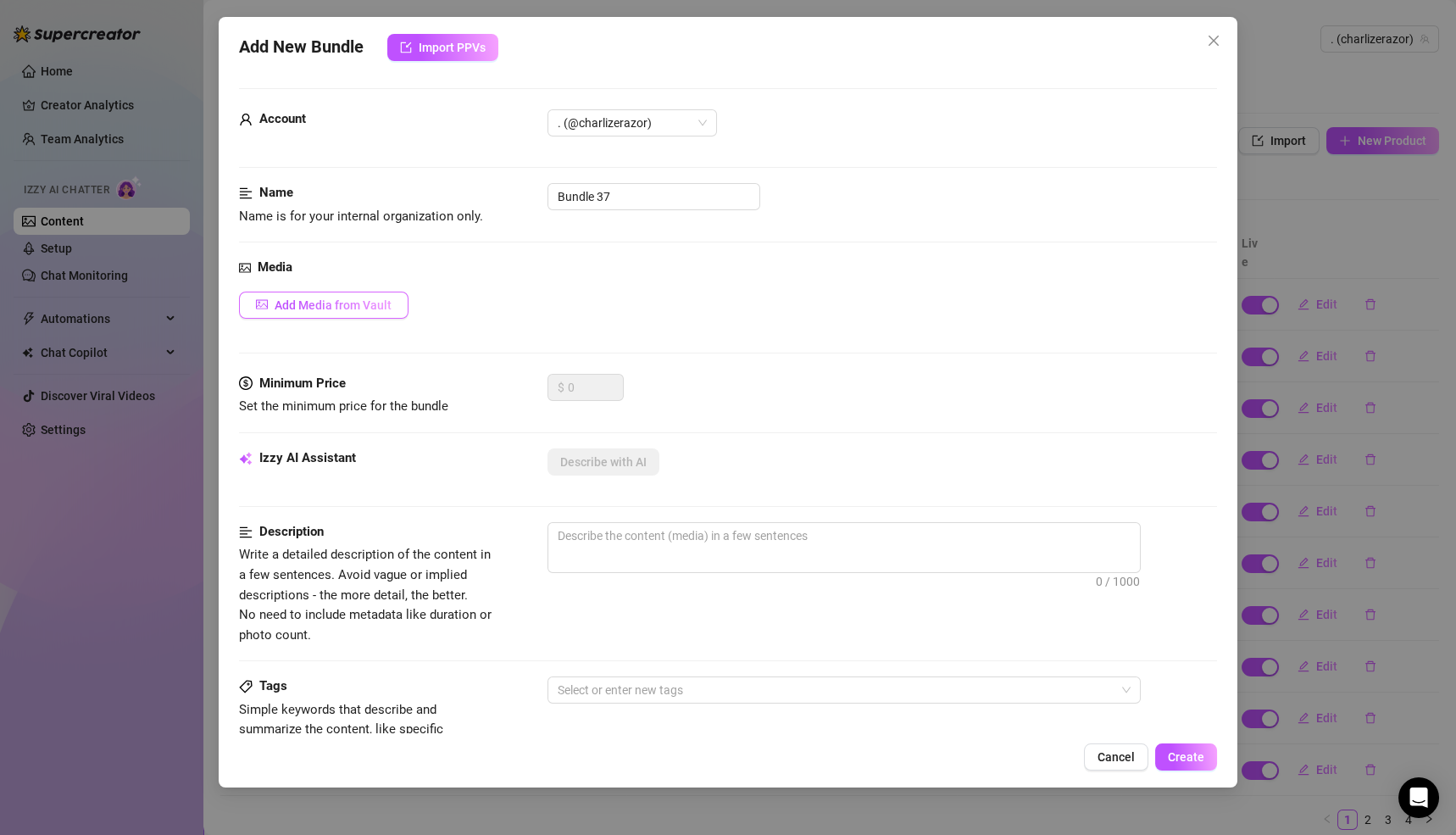
click at [340, 304] on span "Add Media from Vault" at bounding box center [333, 304] width 117 height 14
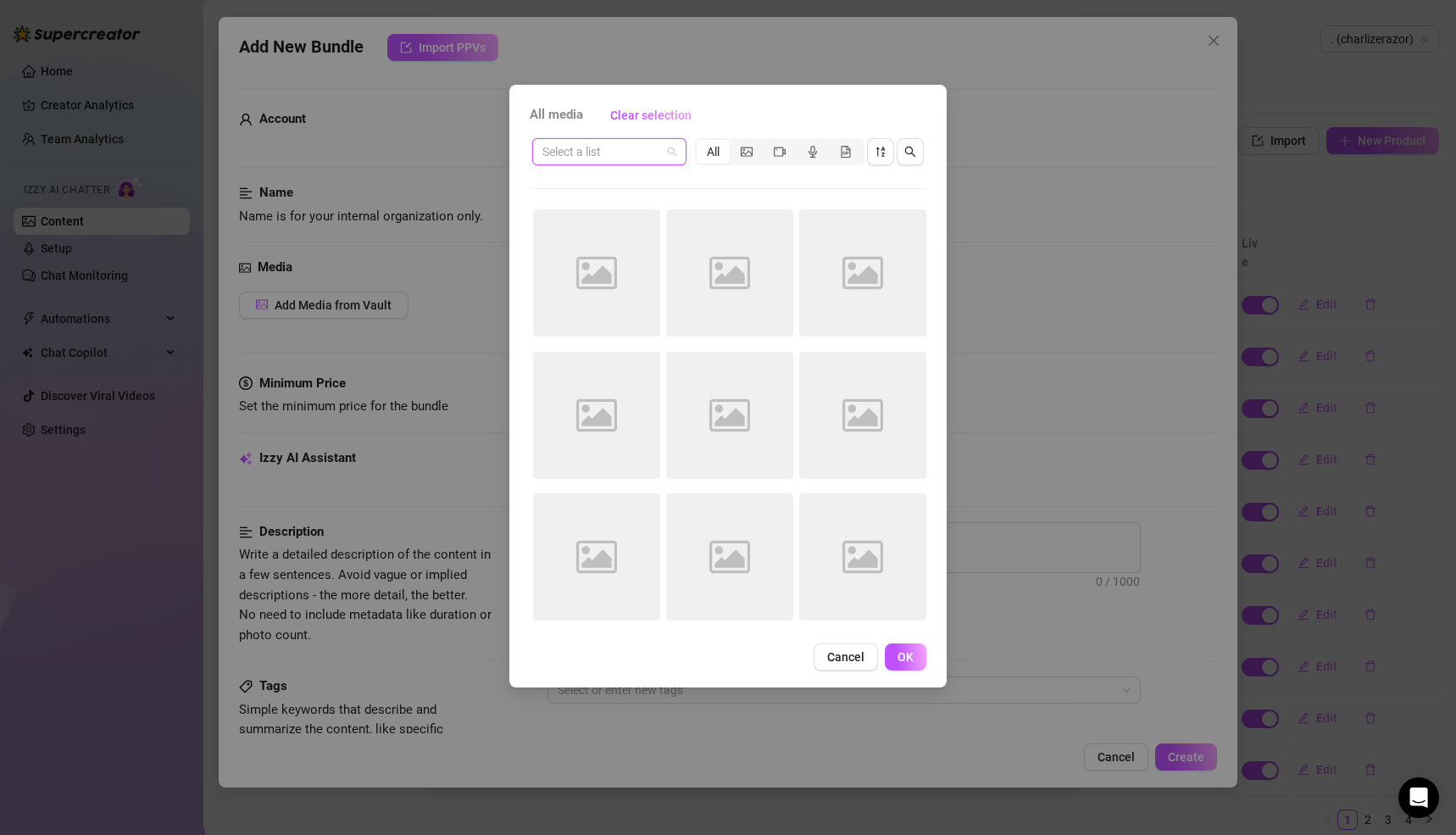
click at [564, 149] on input "search" at bounding box center [602, 152] width 119 height 26
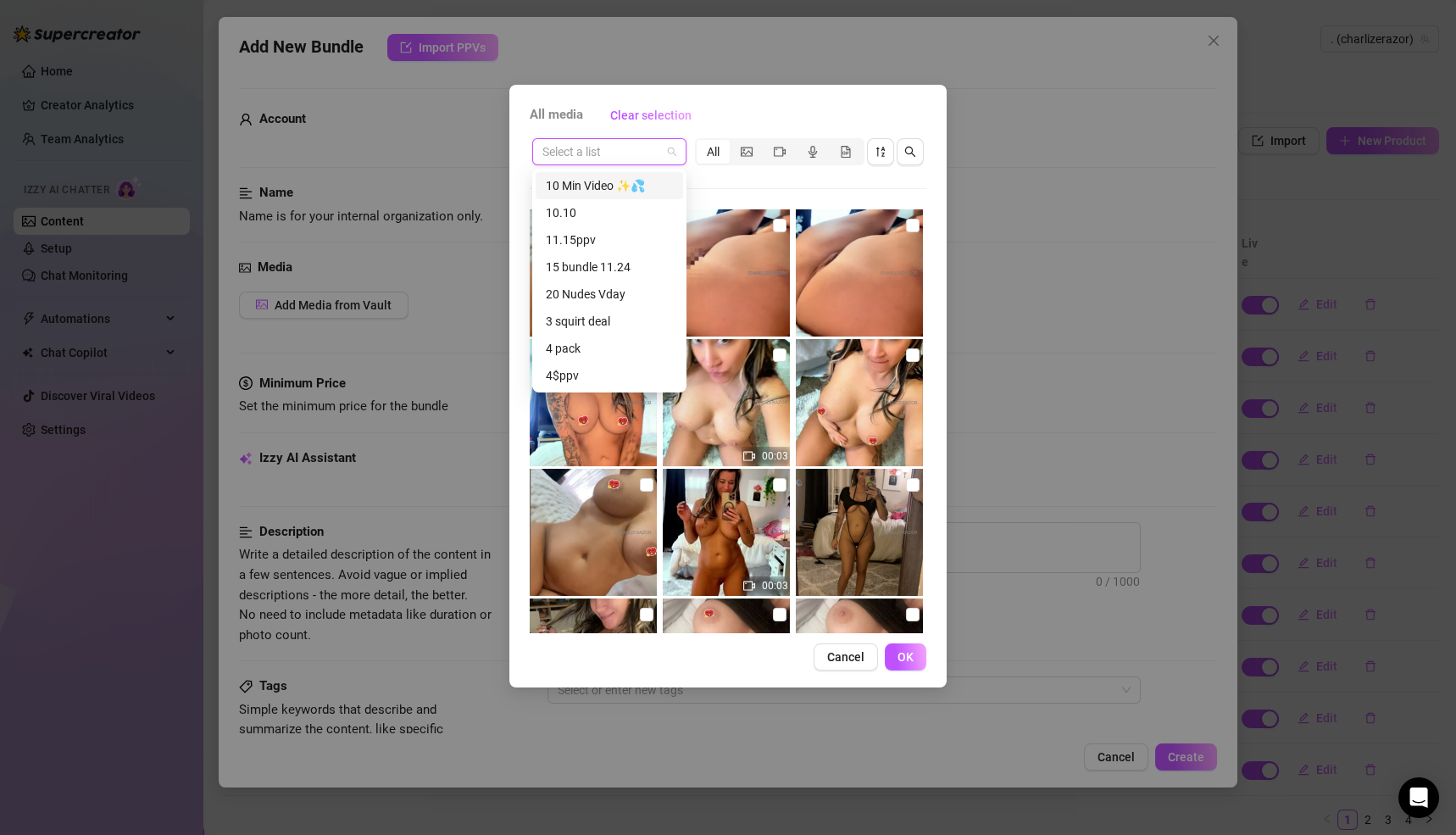
click at [579, 188] on div "10 Min Video ✨💦" at bounding box center [610, 185] width 127 height 18
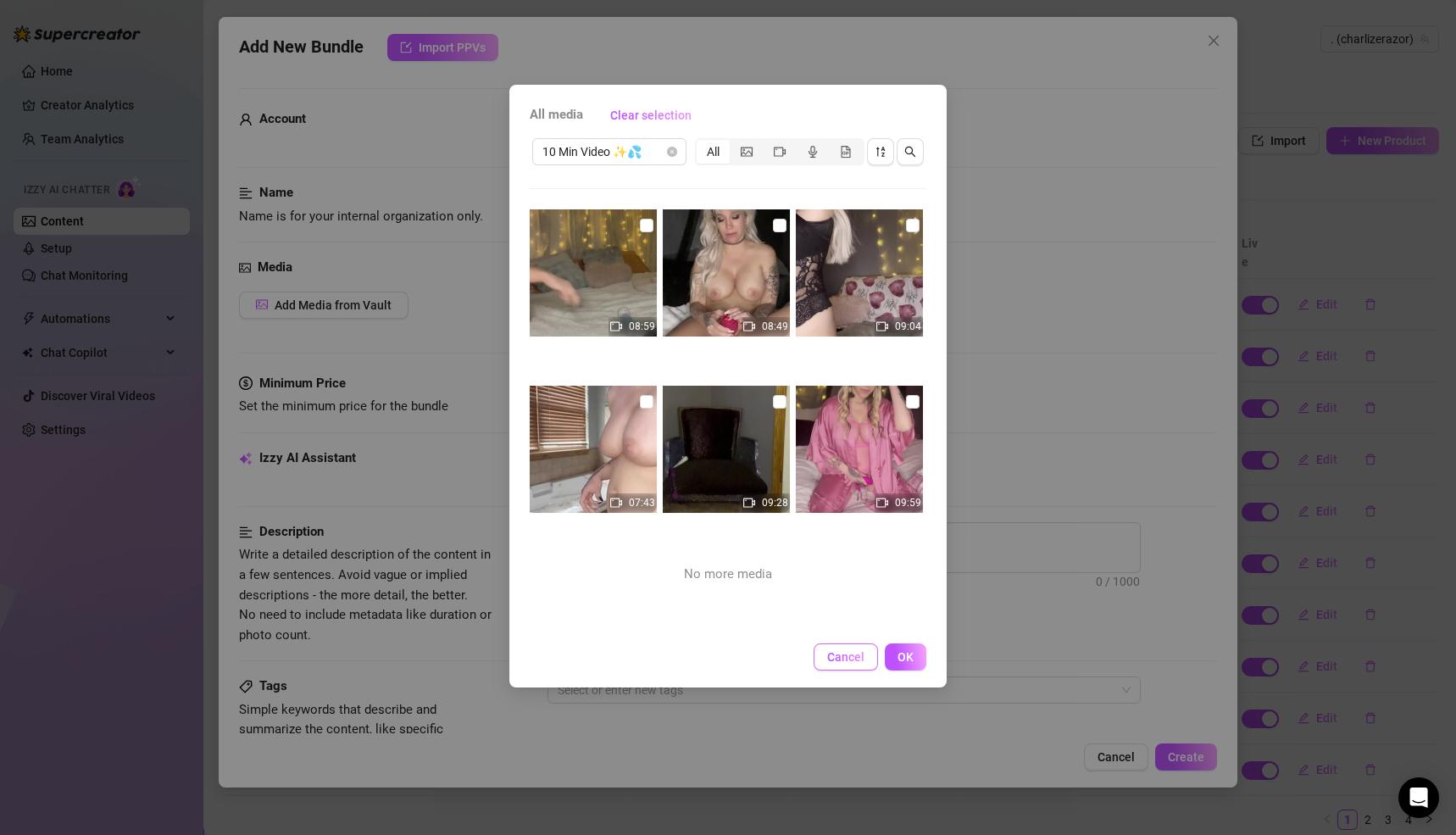
click at [841, 653] on span "Cancel" at bounding box center [846, 657] width 37 height 14
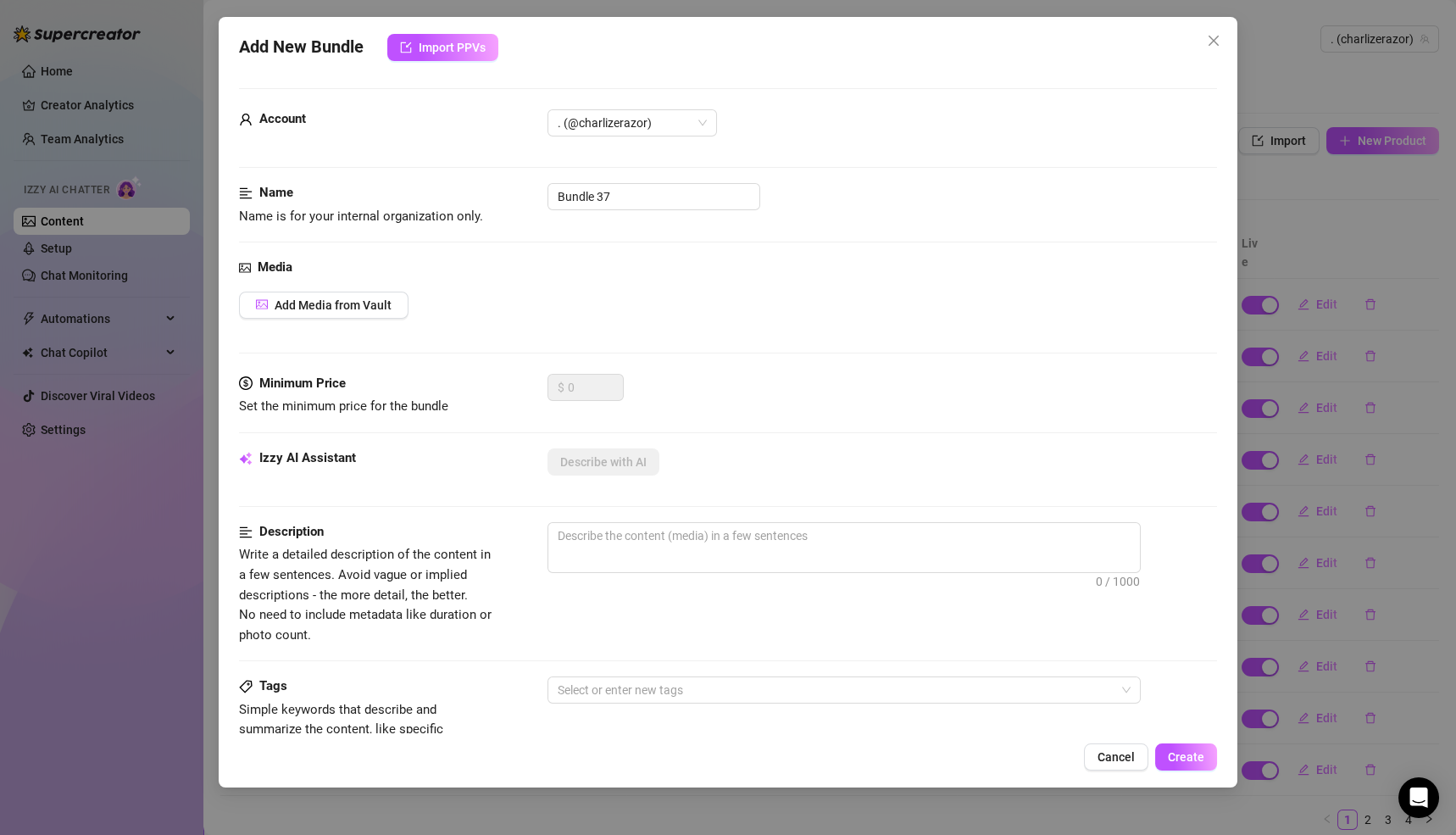
click at [1108, 756] on span "Cancel" at bounding box center [1116, 757] width 37 height 14
